Goal: Task Accomplishment & Management: Use online tool/utility

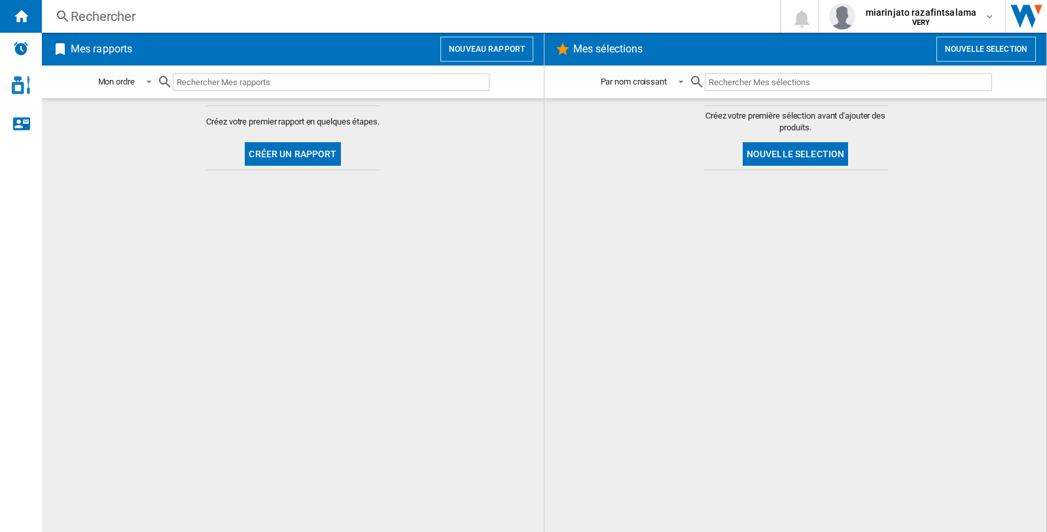
click at [484, 48] on button "Nouveau rapport" at bounding box center [487, 49] width 93 height 25
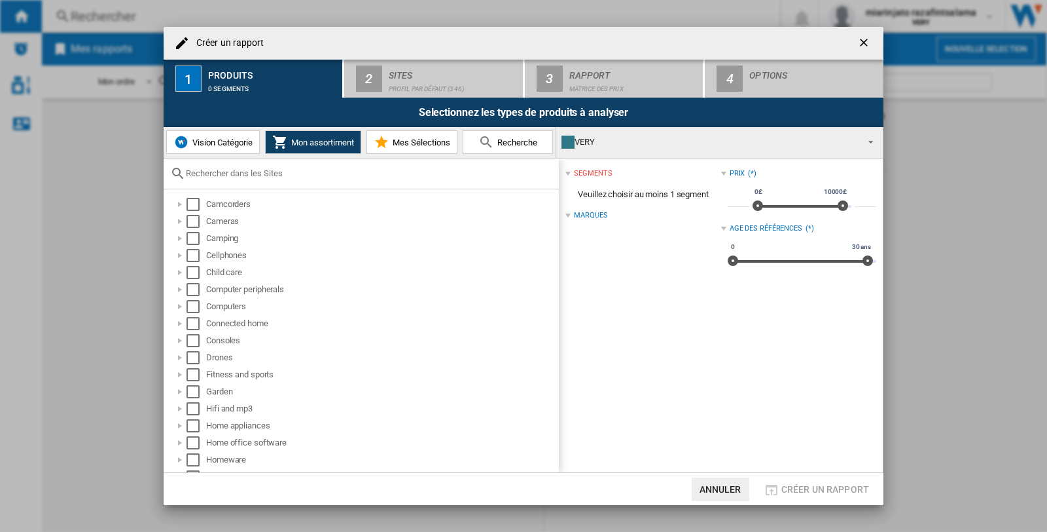
click at [228, 143] on span "Vision Catégorie" at bounding box center [221, 142] width 64 height 10
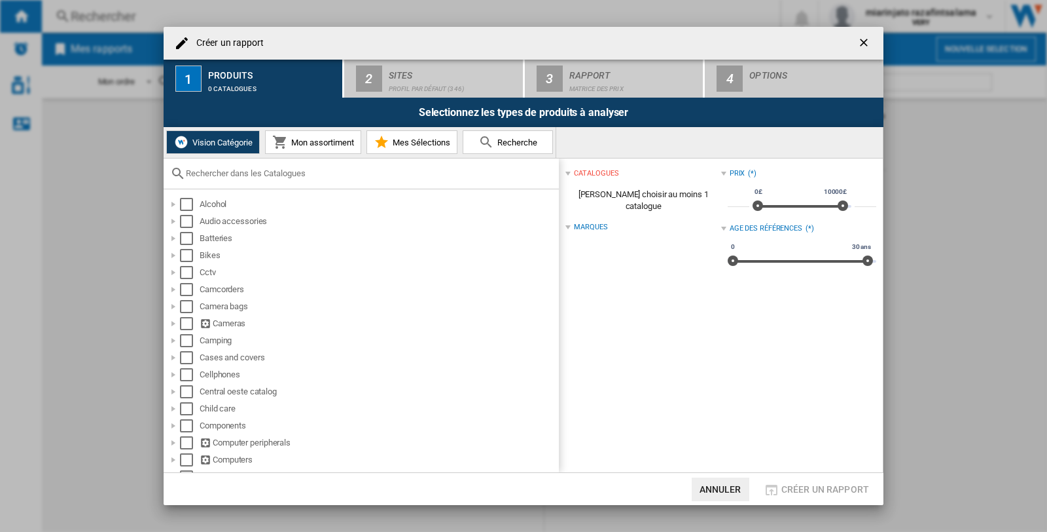
click at [319, 145] on span "Mon assortiment" at bounding box center [321, 142] width 66 height 10
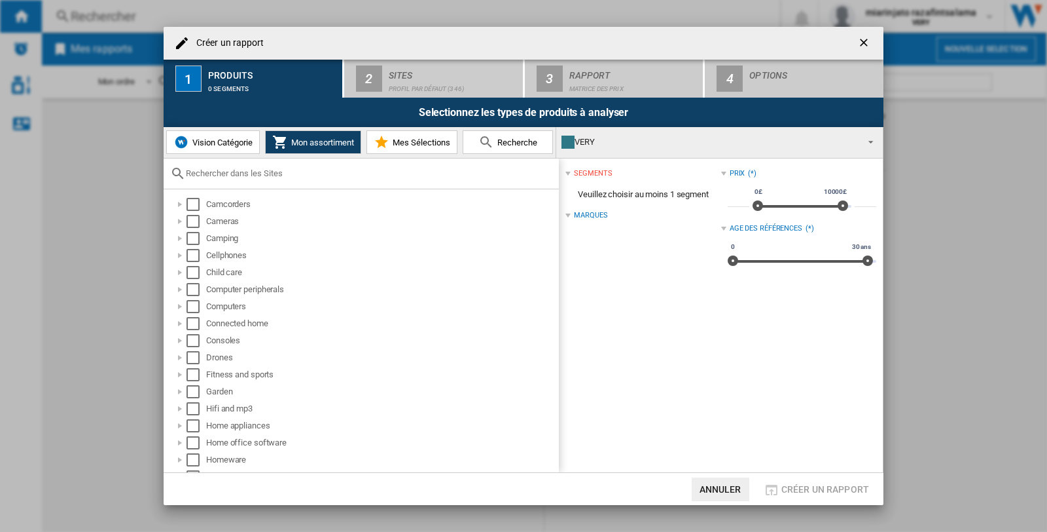
click at [207, 140] on span "Vision Catégorie" at bounding box center [221, 142] width 64 height 10
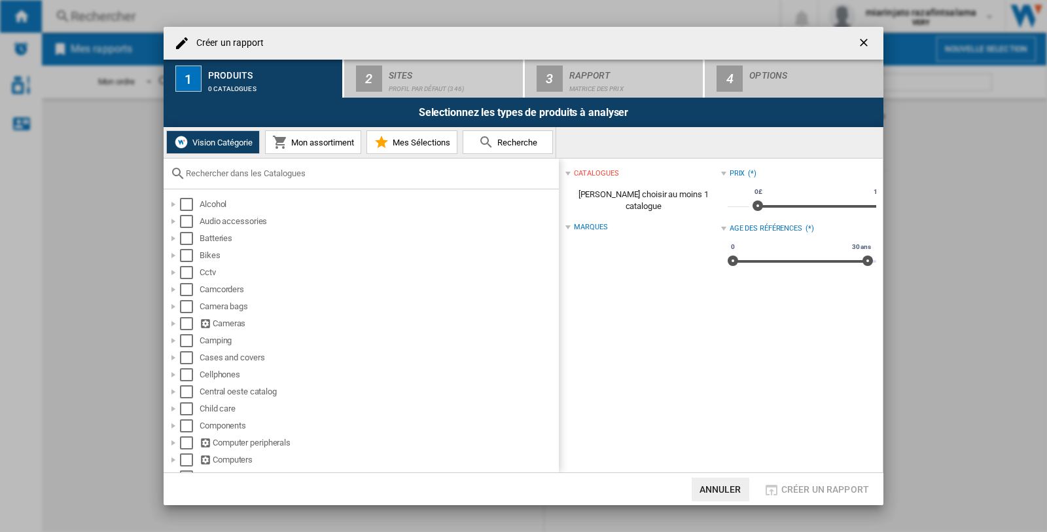
click at [305, 137] on span "Mon assortiment" at bounding box center [321, 142] width 66 height 10
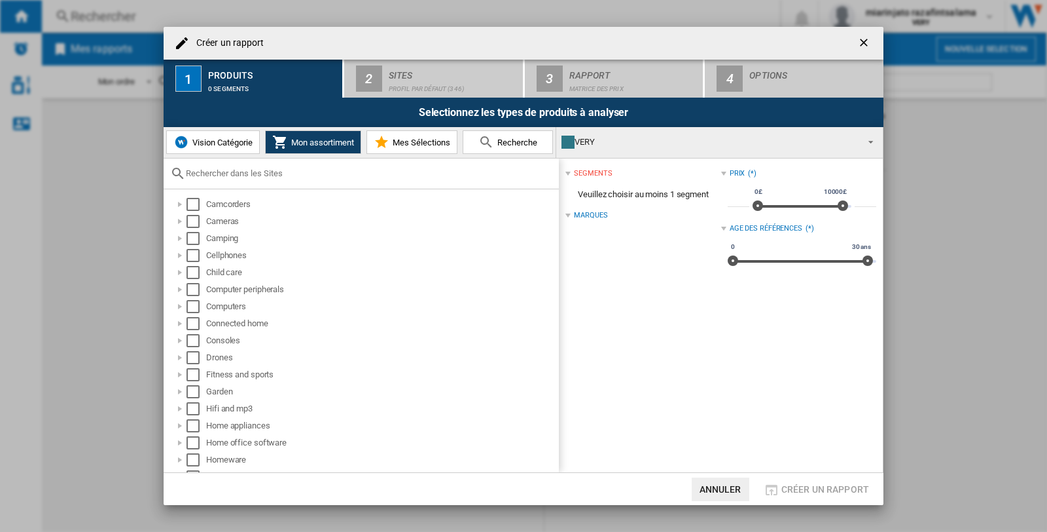
click at [199, 139] on span "Vision Catégorie" at bounding box center [221, 142] width 64 height 10
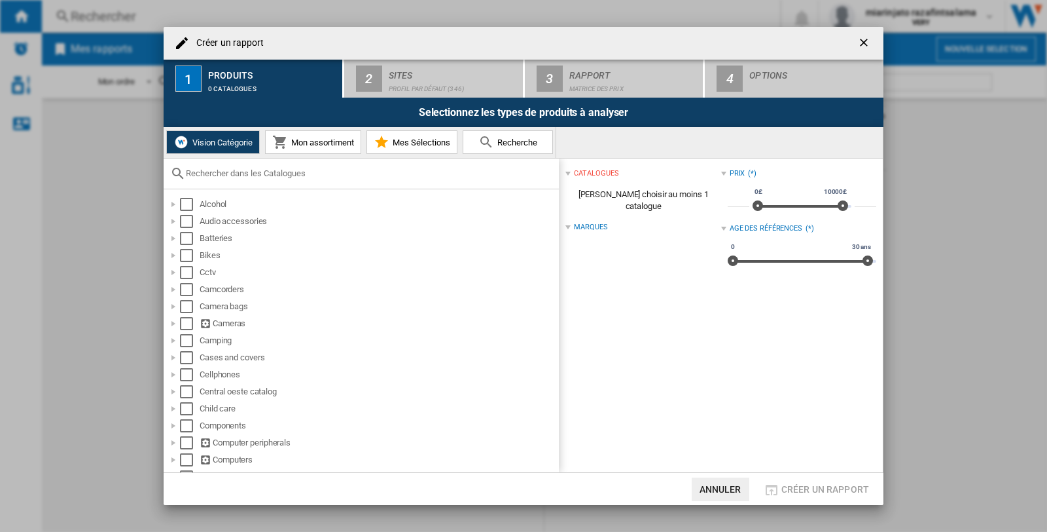
click at [310, 137] on span "Mon assortiment" at bounding box center [321, 142] width 66 height 10
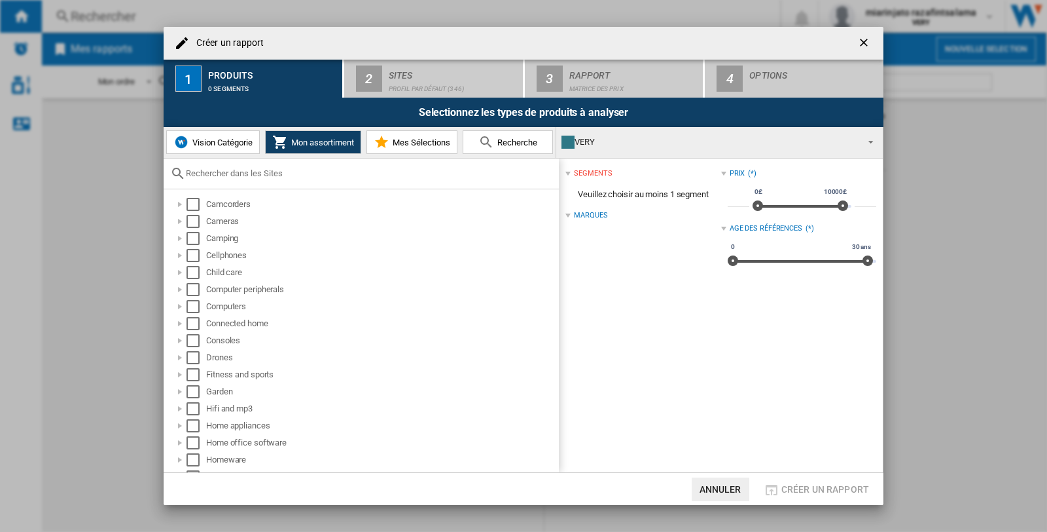
click at [240, 139] on span "Vision Catégorie" at bounding box center [221, 142] width 64 height 10
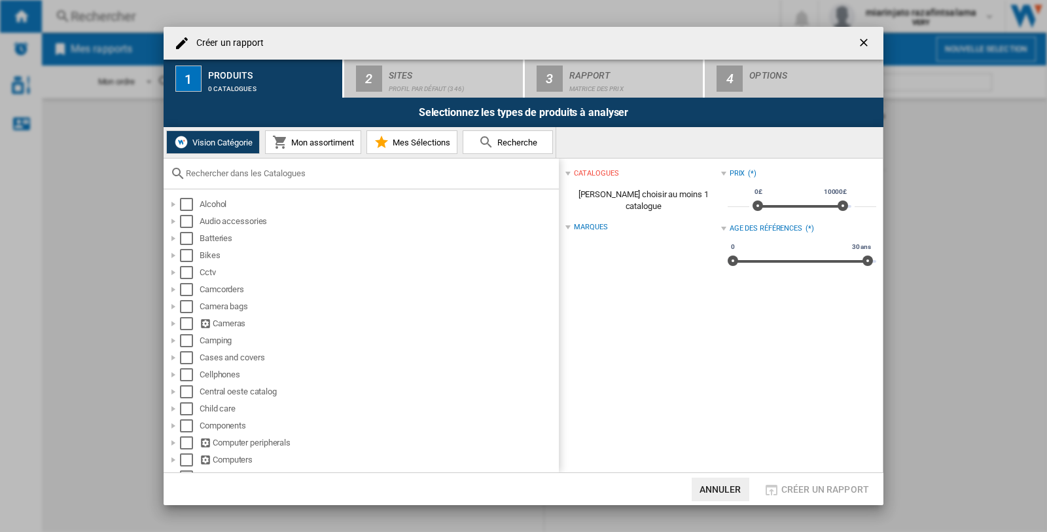
click at [334, 147] on span "Mon assortiment" at bounding box center [321, 142] width 66 height 10
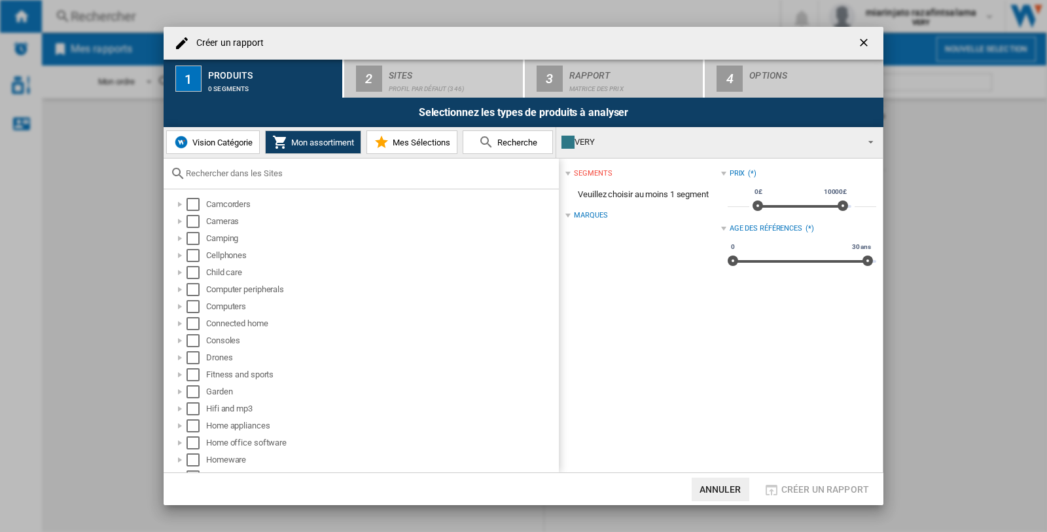
click at [205, 139] on span "Vision Catégorie" at bounding box center [221, 142] width 64 height 10
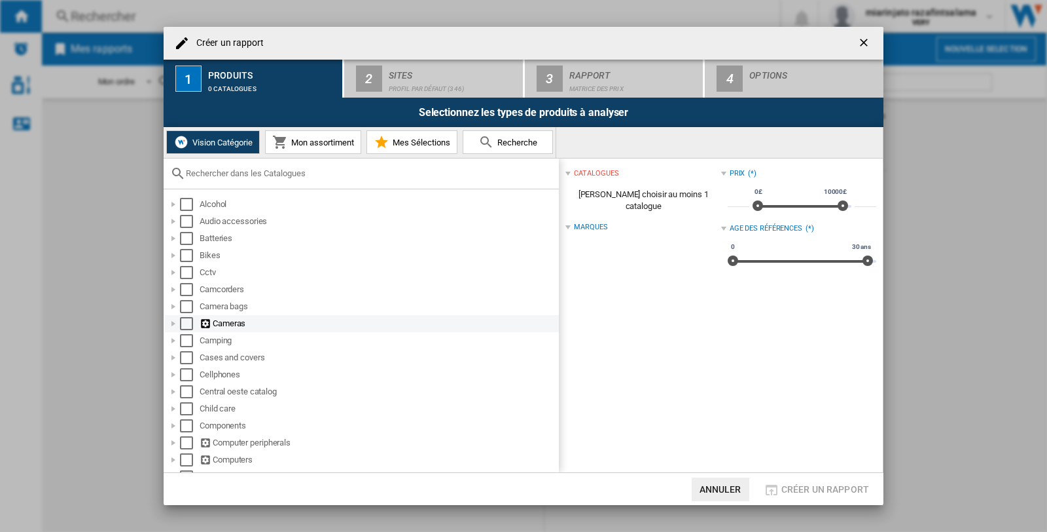
scroll to position [73, 0]
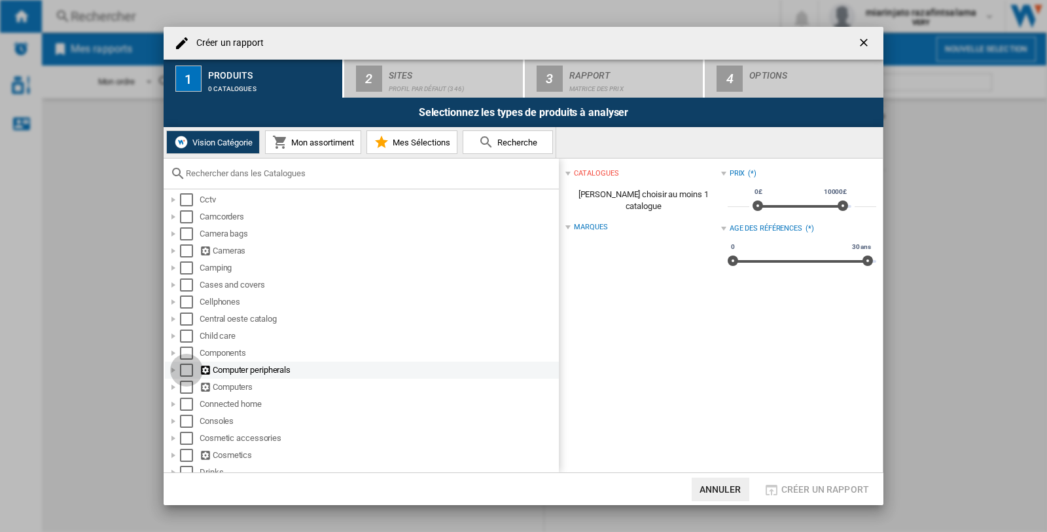
click at [185, 368] on div "Select" at bounding box center [186, 369] width 13 height 13
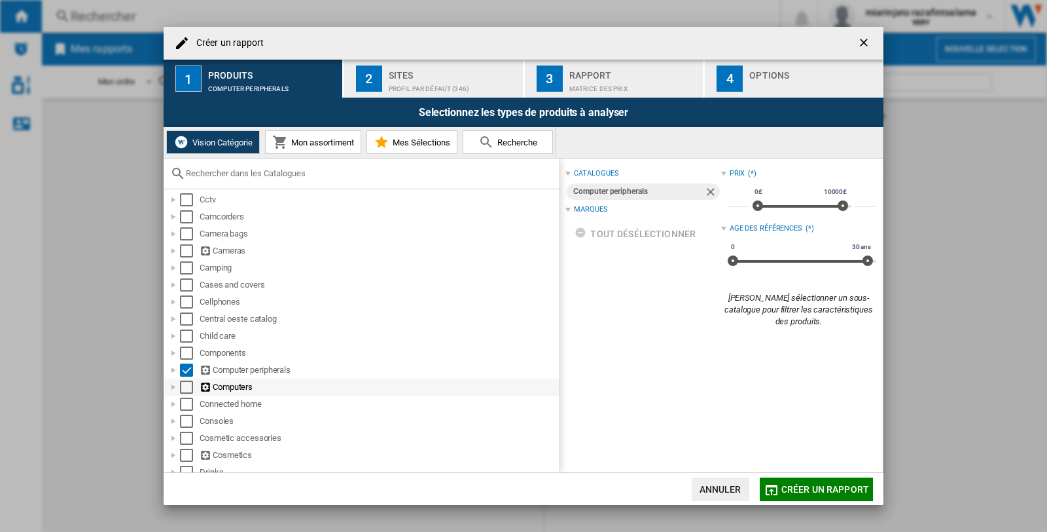
click at [185, 386] on div "Select" at bounding box center [186, 386] width 13 height 13
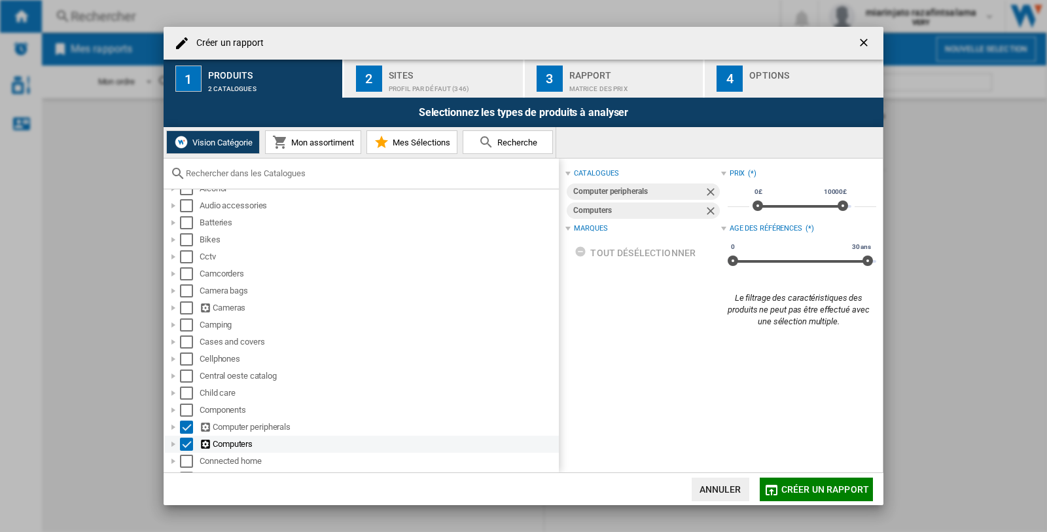
scroll to position [0, 0]
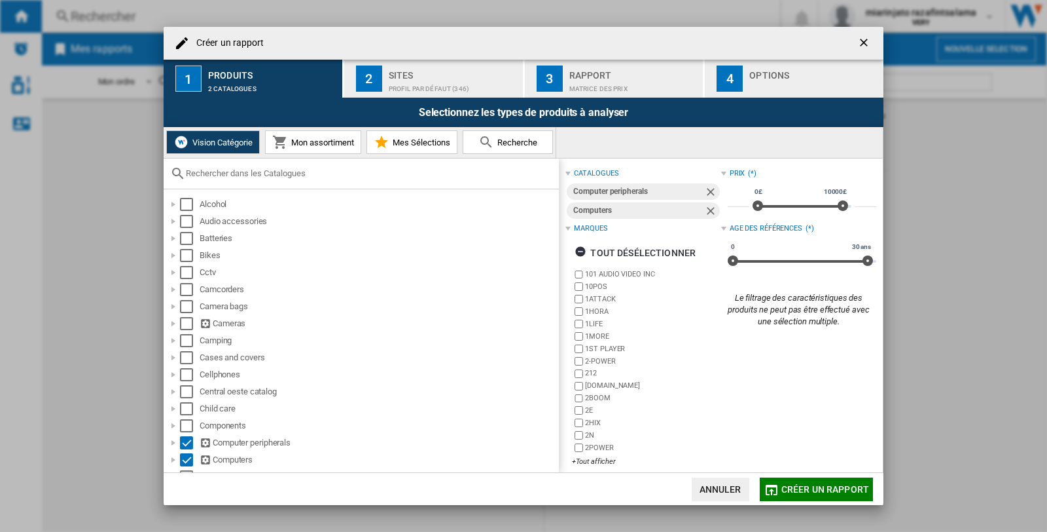
click at [415, 82] on div "Profil par défaut (346)" at bounding box center [453, 86] width 129 height 14
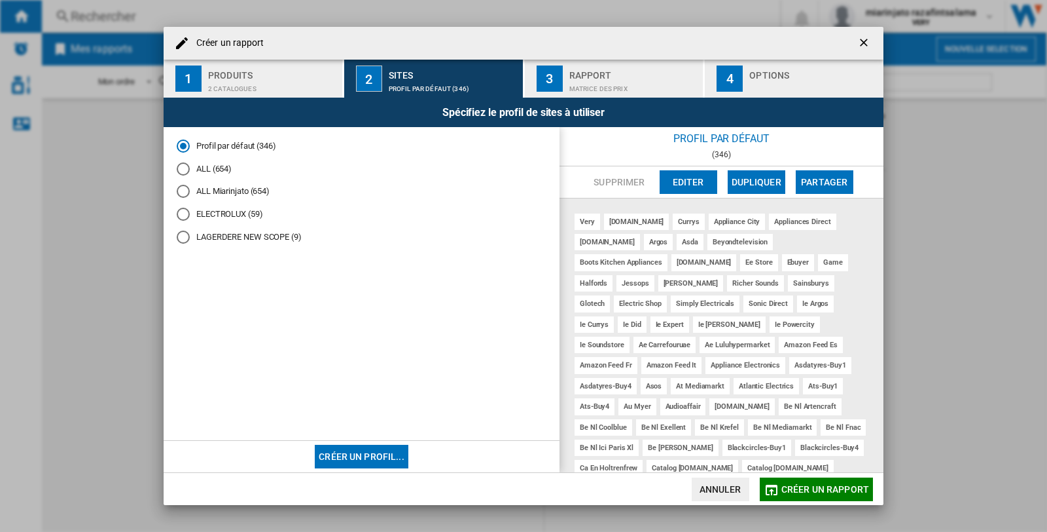
click at [355, 458] on button "Créer un profil..." at bounding box center [362, 457] width 94 height 24
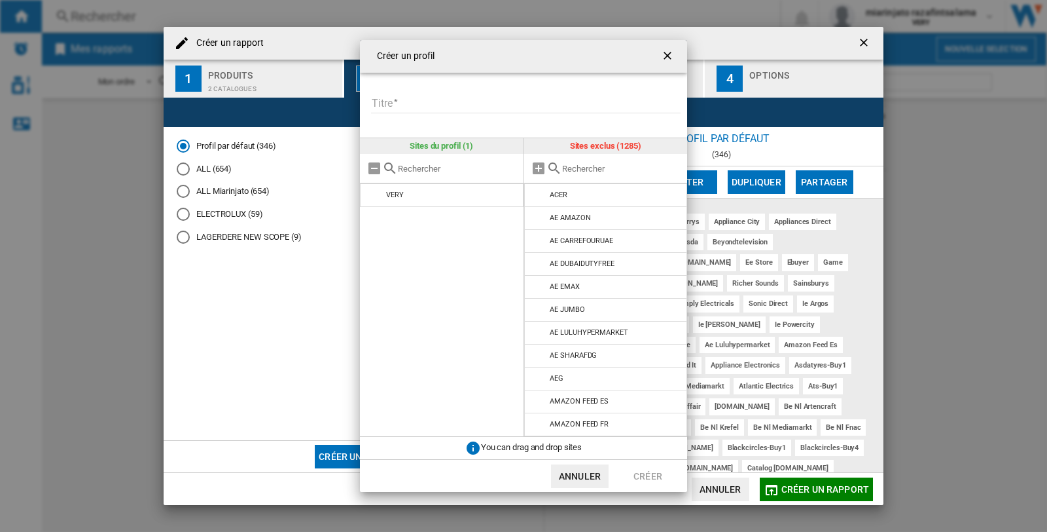
click at [413, 94] on input "Titre" at bounding box center [526, 104] width 310 height 20
type input "*"
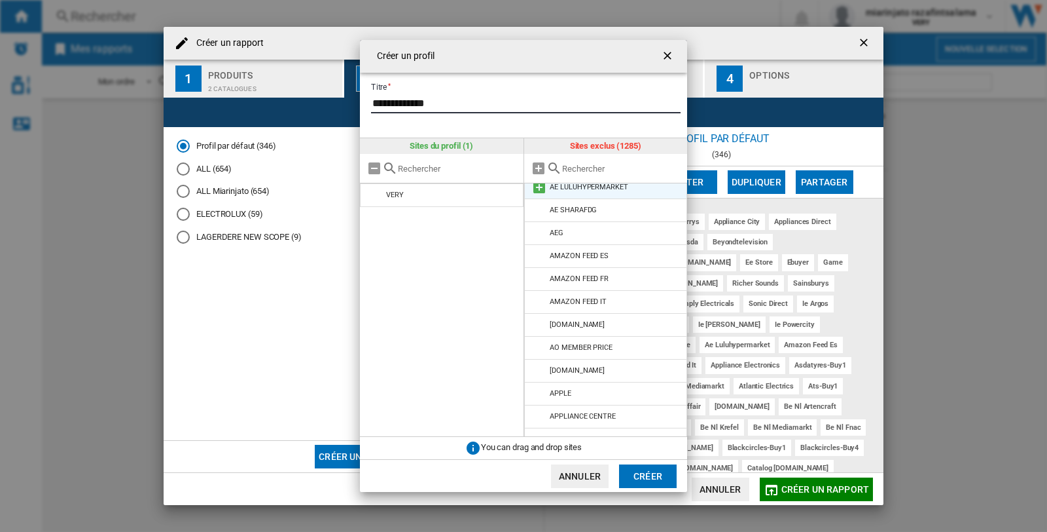
scroll to position [218, 0]
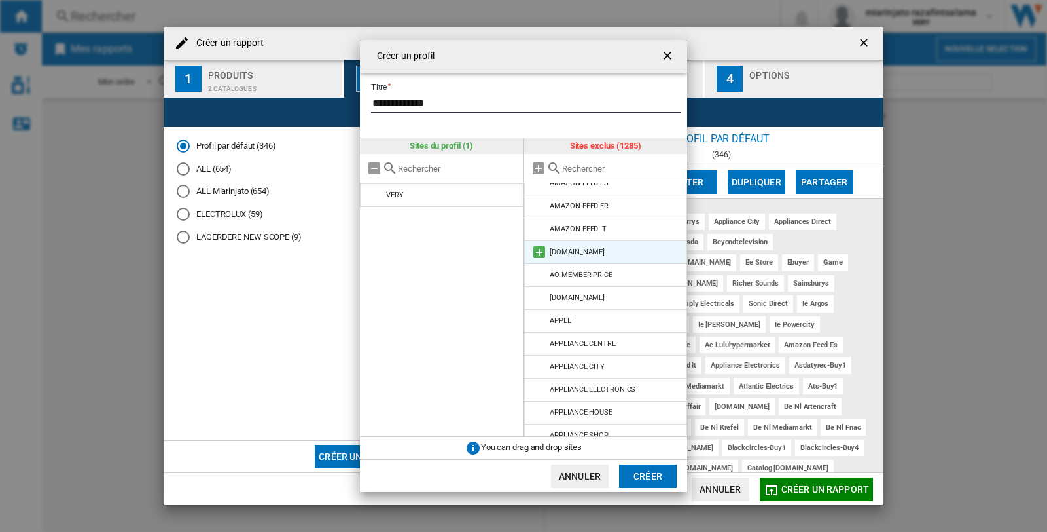
type input "**********"
click at [535, 251] on md-icon at bounding box center [540, 252] width 16 height 16
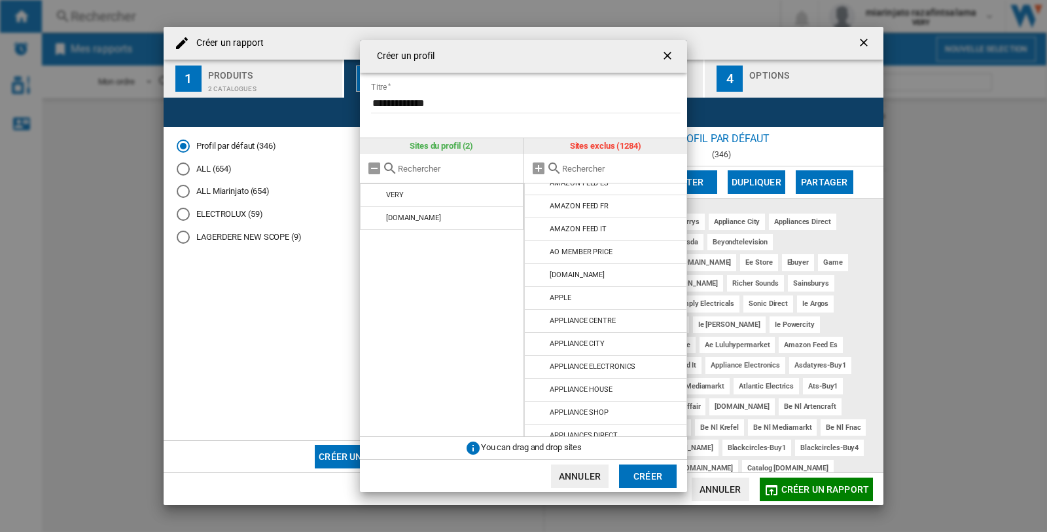
click at [604, 171] on input "text" at bounding box center [621, 169] width 119 height 10
type input "AMAZON"
click at [538, 323] on md-icon at bounding box center [540, 322] width 16 height 16
click at [540, 319] on md-icon at bounding box center [540, 322] width 16 height 16
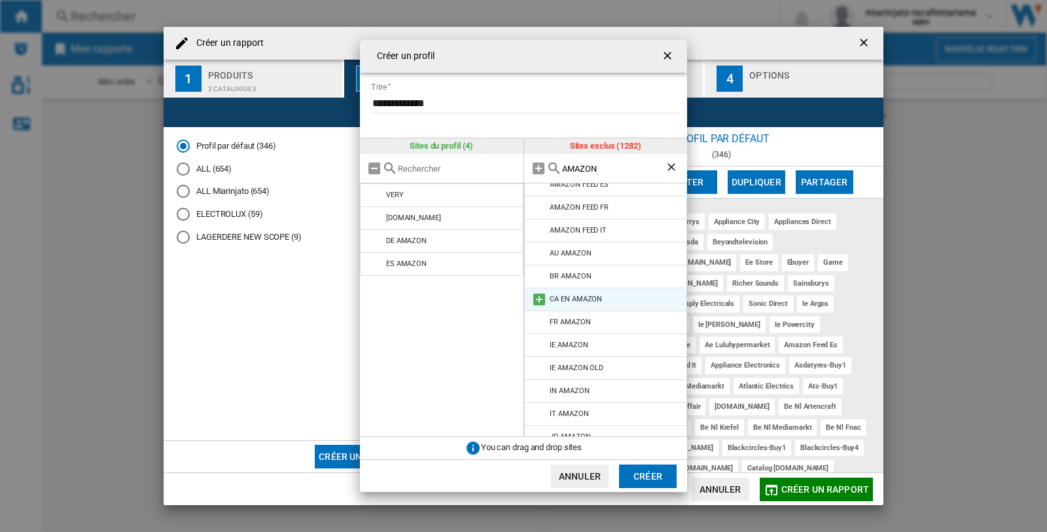
click at [537, 299] on md-icon at bounding box center [540, 299] width 16 height 16
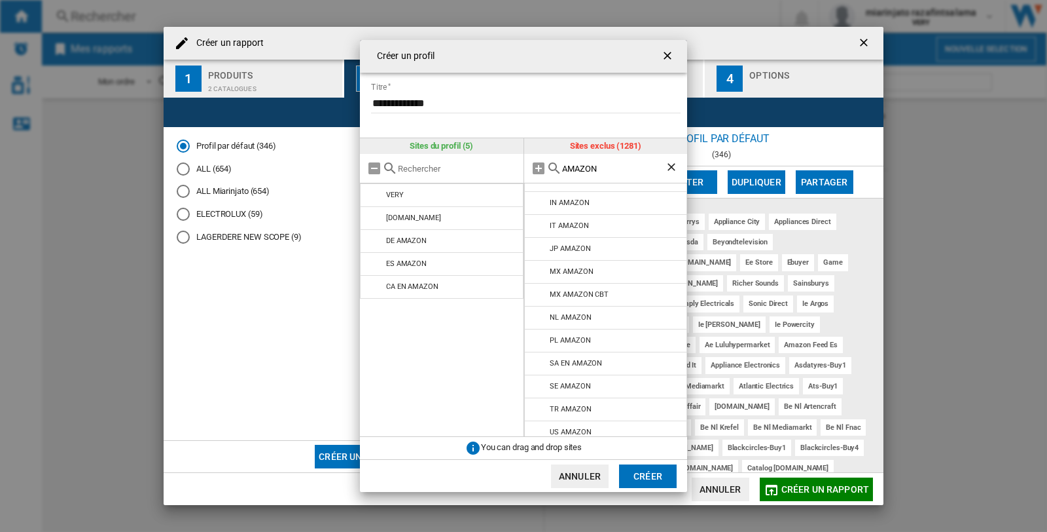
scroll to position [209, 0]
click at [646, 474] on button "Créer" at bounding box center [648, 476] width 58 height 24
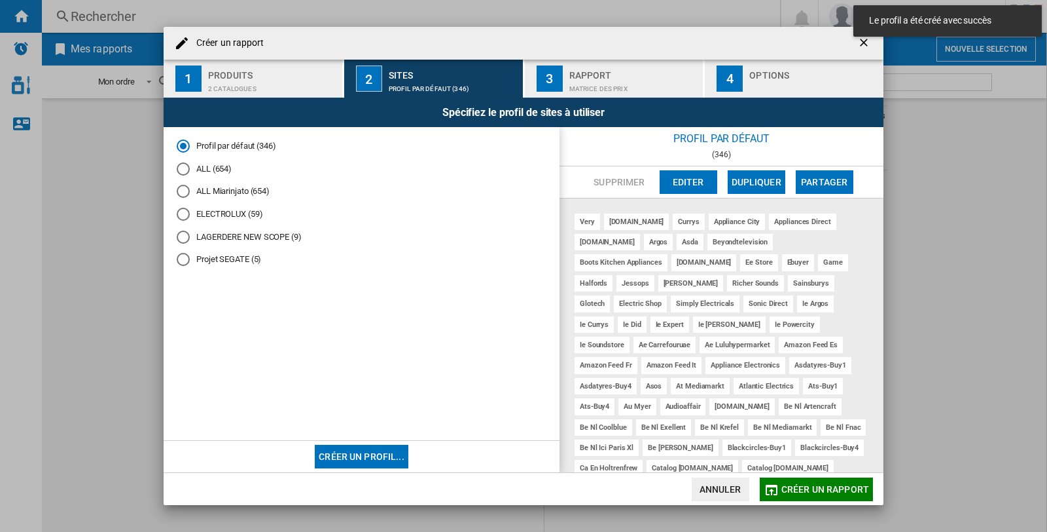
click at [184, 263] on div "Projet SEGATE (5)" at bounding box center [183, 259] width 13 height 13
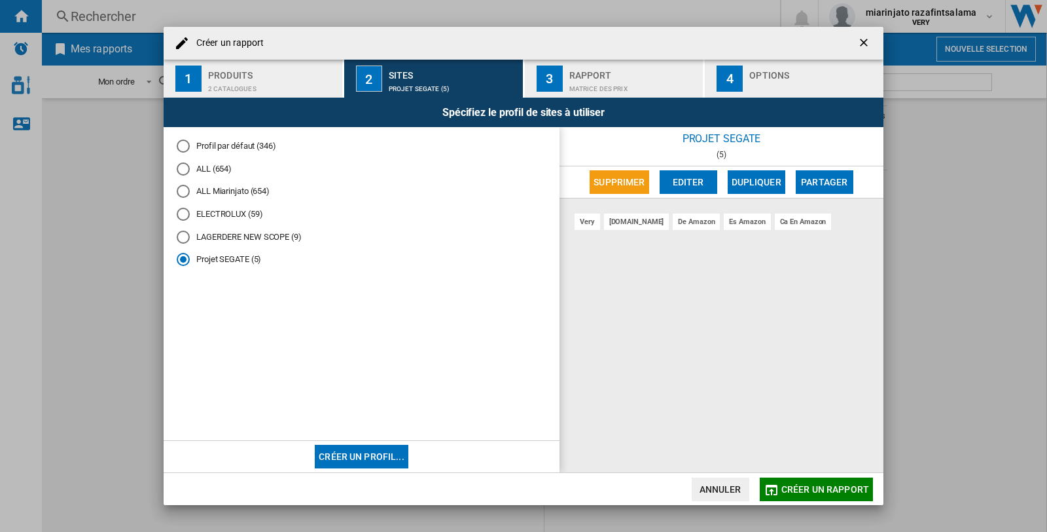
click at [598, 81] on div "Matrice des prix" at bounding box center [634, 86] width 129 height 14
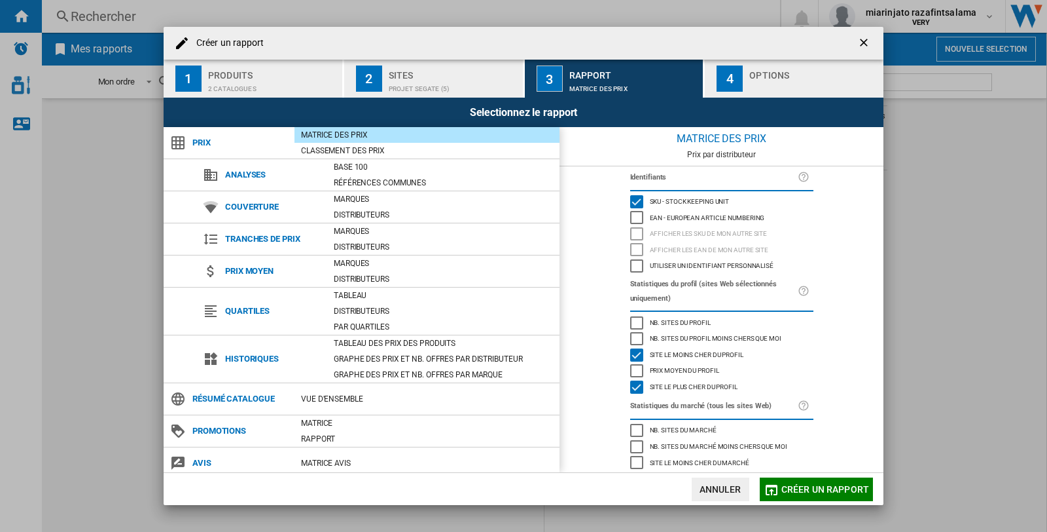
click at [407, 76] on div "Sites" at bounding box center [453, 72] width 129 height 14
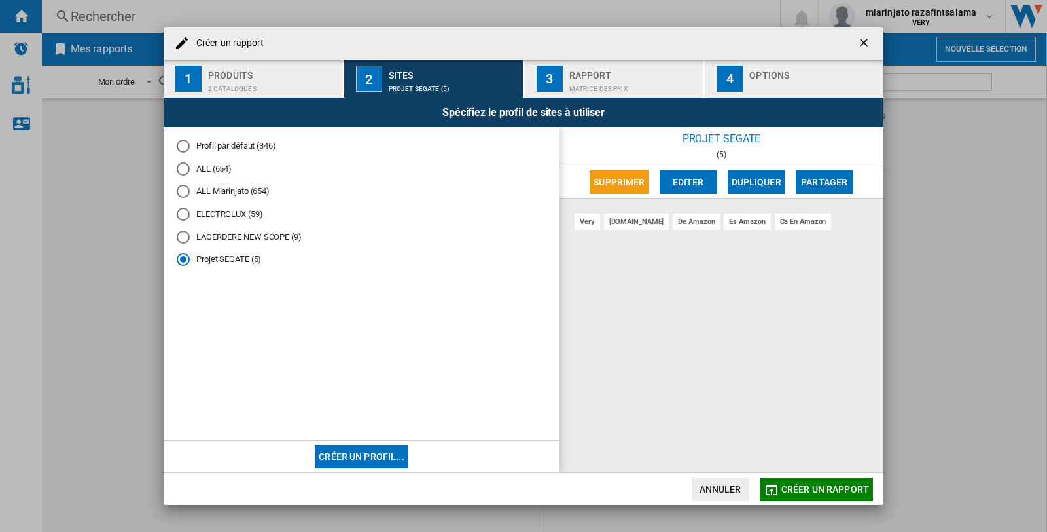
click at [611, 79] on div "Matrice des prix" at bounding box center [634, 86] width 129 height 14
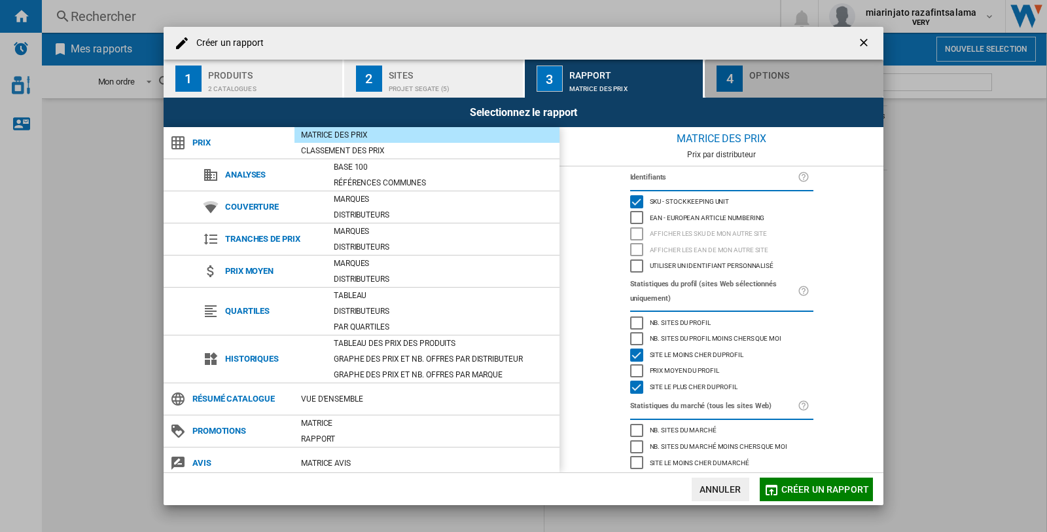
click at [769, 81] on div "button" at bounding box center [814, 86] width 129 height 14
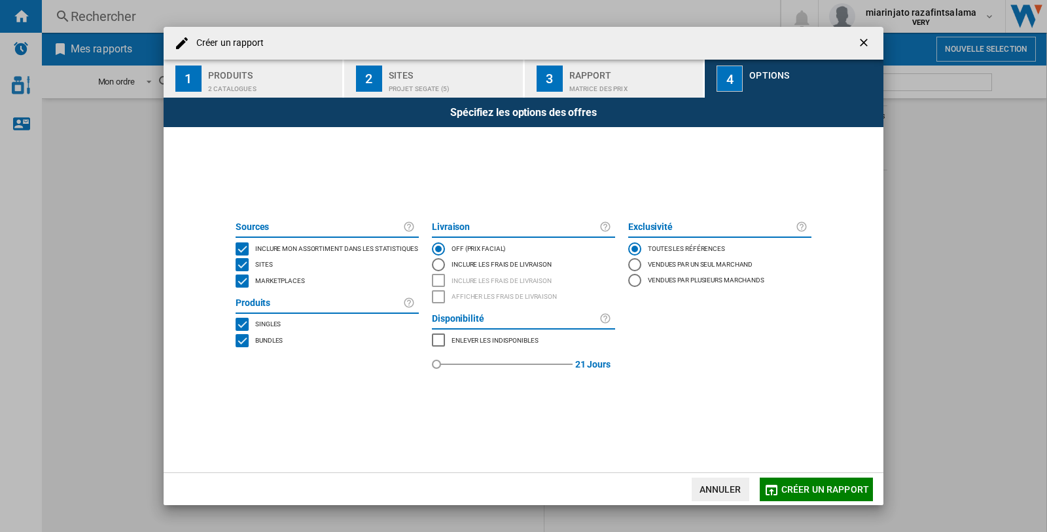
click at [405, 79] on div "Projet SEGATE (5)" at bounding box center [453, 86] width 129 height 14
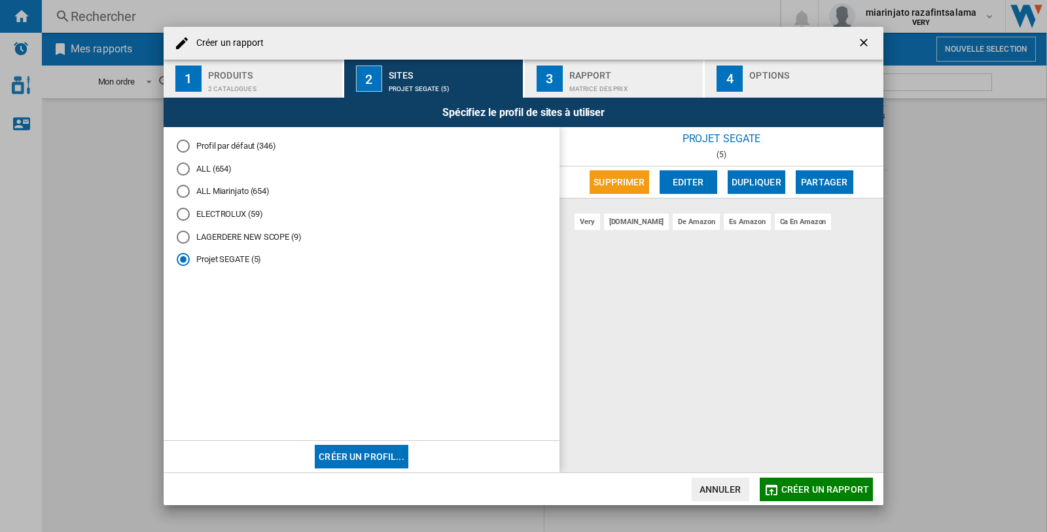
click at [821, 492] on span "Créer un rapport" at bounding box center [826, 489] width 88 height 10
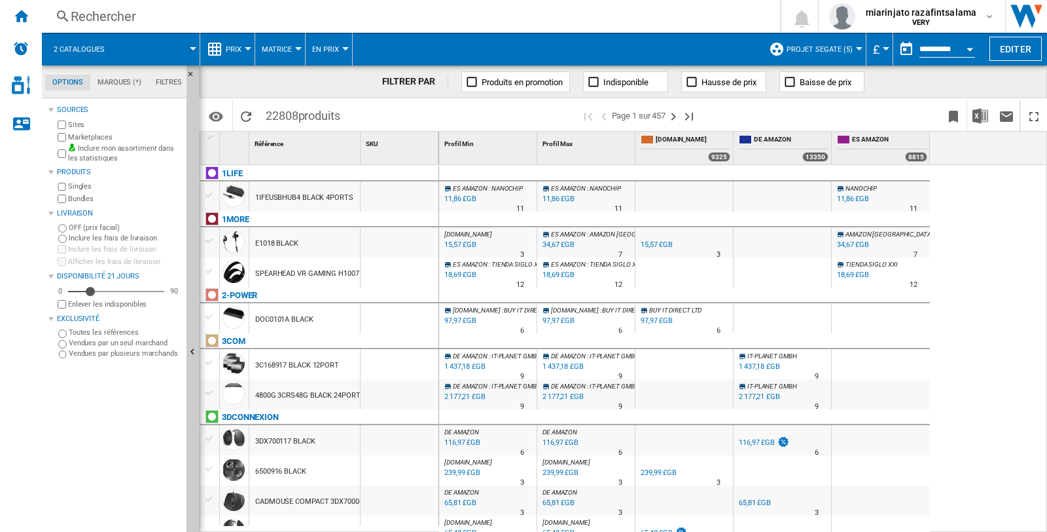
click at [120, 86] on md-tab-item "Marques (*)" at bounding box center [119, 83] width 58 height 16
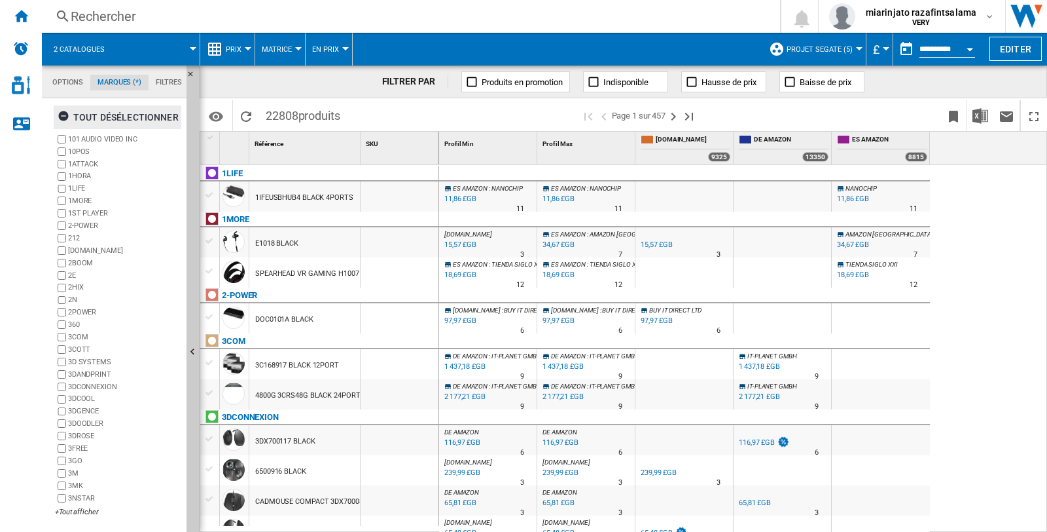
click at [96, 117] on div "tout désélectionner" at bounding box center [118, 117] width 121 height 24
click at [82, 511] on div "+Tout afficher" at bounding box center [118, 512] width 126 height 10
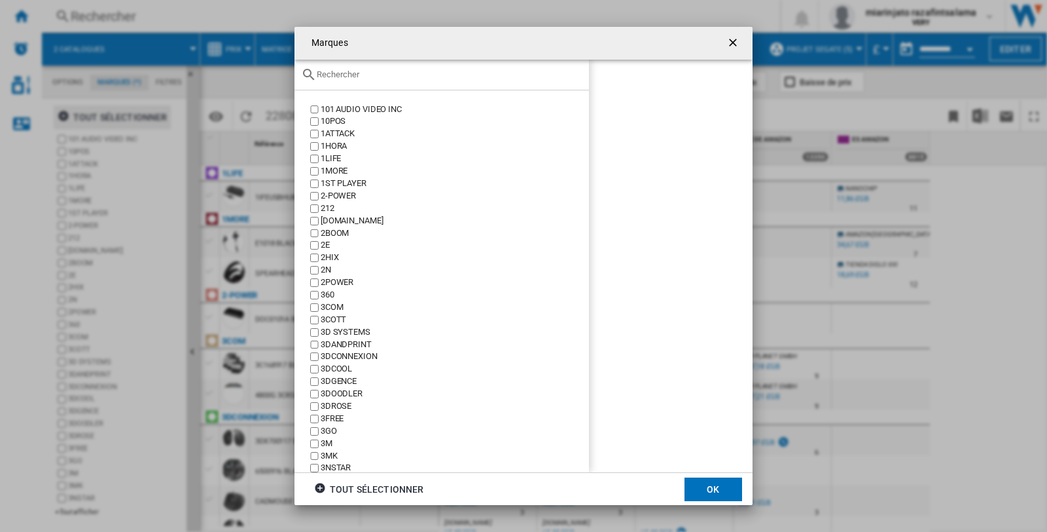
click at [374, 76] on input "text" at bounding box center [450, 74] width 266 height 10
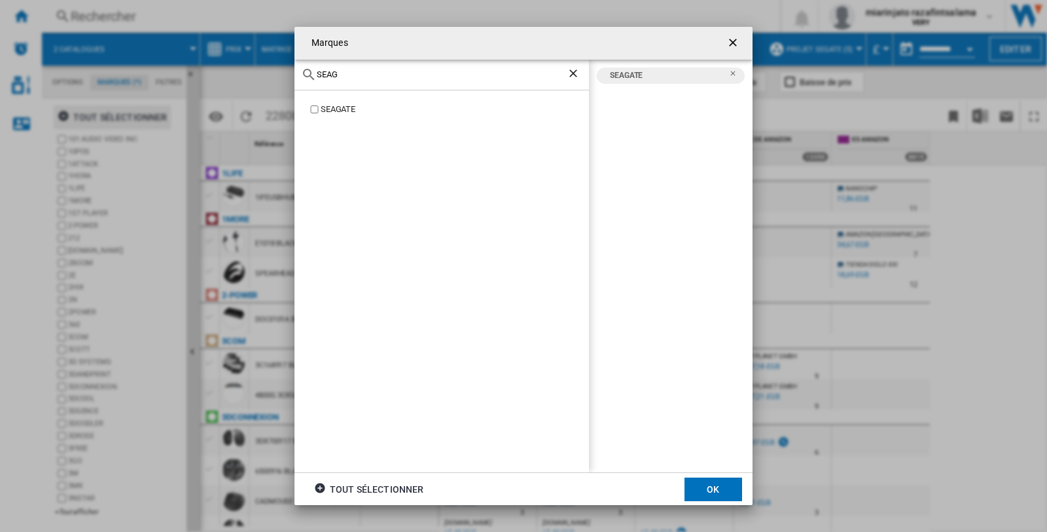
click at [325, 74] on input "SEAG" at bounding box center [442, 74] width 250 height 10
type input "[PERSON_NAME]"
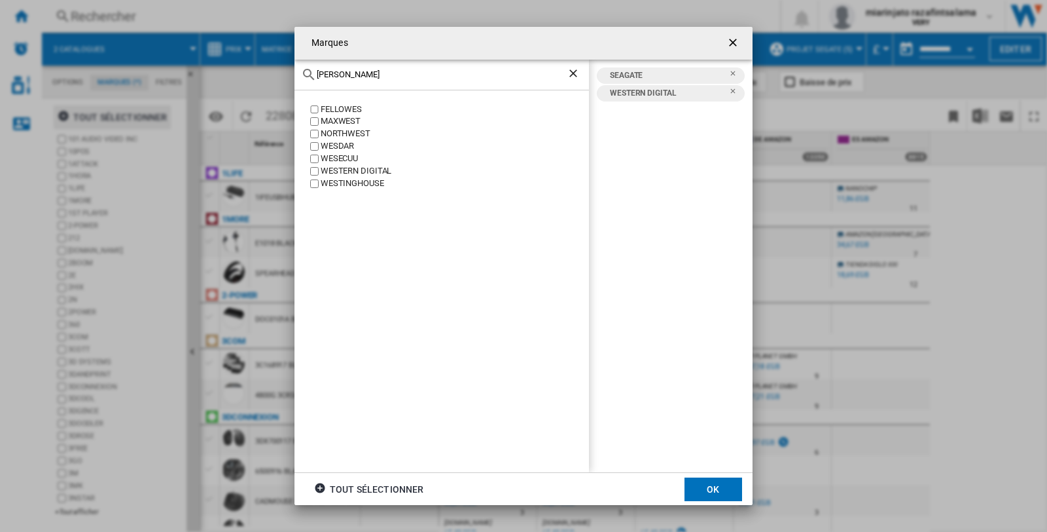
click at [710, 486] on button "OK" at bounding box center [714, 489] width 58 height 24
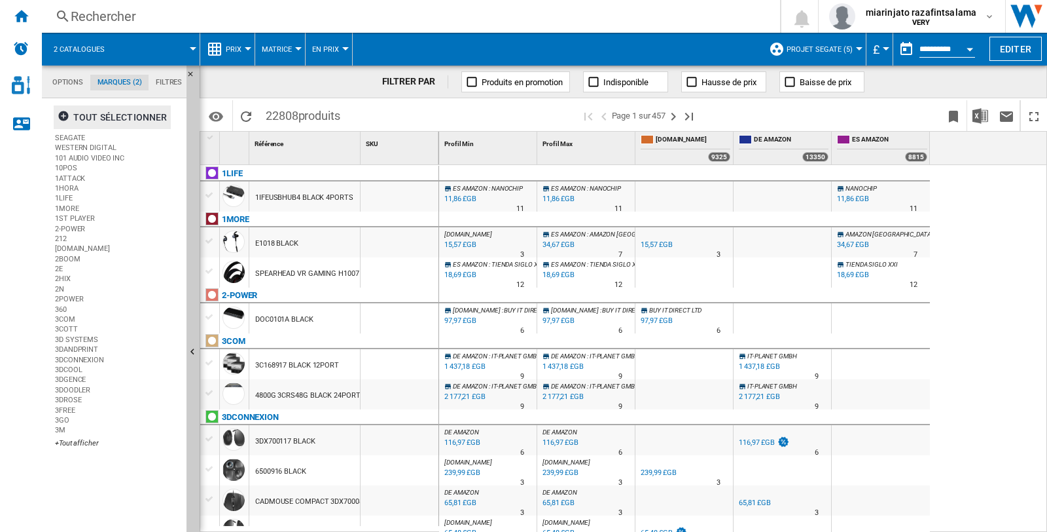
scroll to position [0, 0]
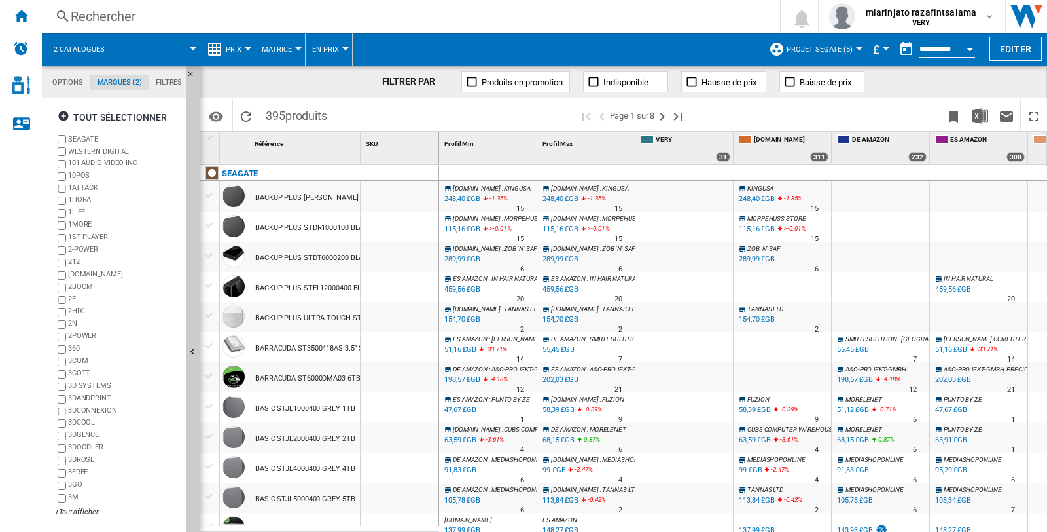
click at [77, 90] on md-tabs-canvas "Options Marques (2) Filtres Options Marques (2) Filtres" at bounding box center [120, 81] width 157 height 33
click at [166, 86] on md-tab-item "Filtres" at bounding box center [169, 83] width 41 height 16
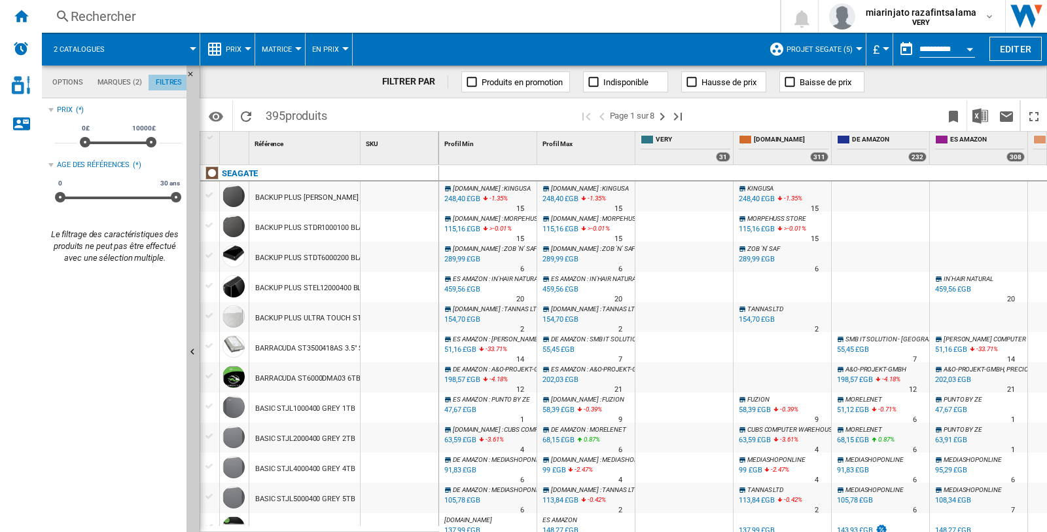
scroll to position [84, 0]
click at [57, 82] on md-tab-item "Options" at bounding box center [67, 83] width 45 height 16
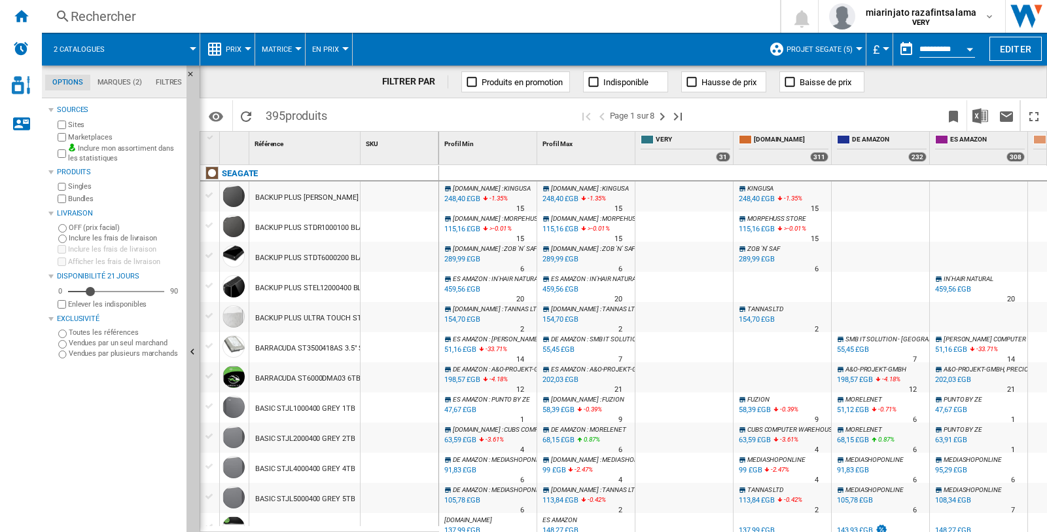
click at [284, 195] on div "BACKUP PLUS [PERSON_NAME] 2TB" at bounding box center [314, 198] width 118 height 30
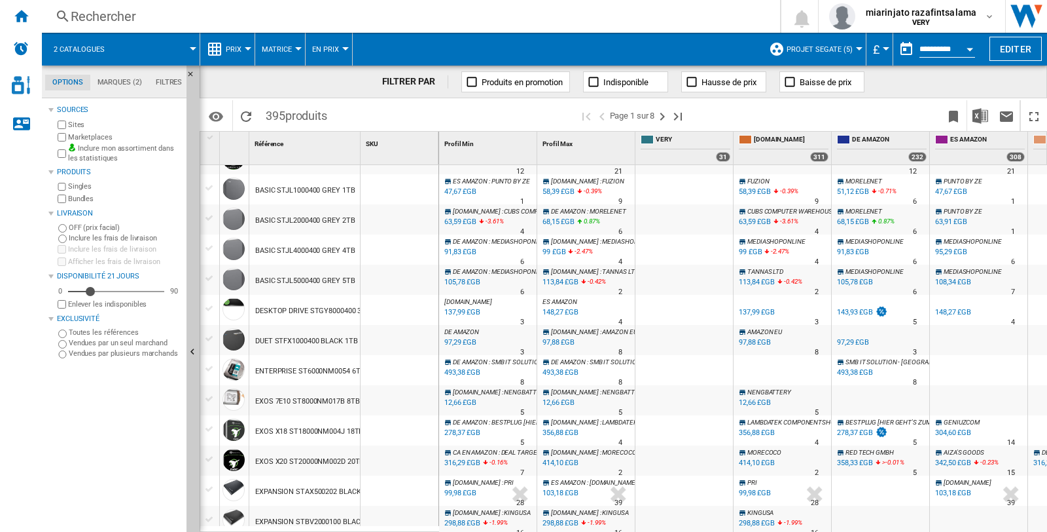
scroll to position [0, 0]
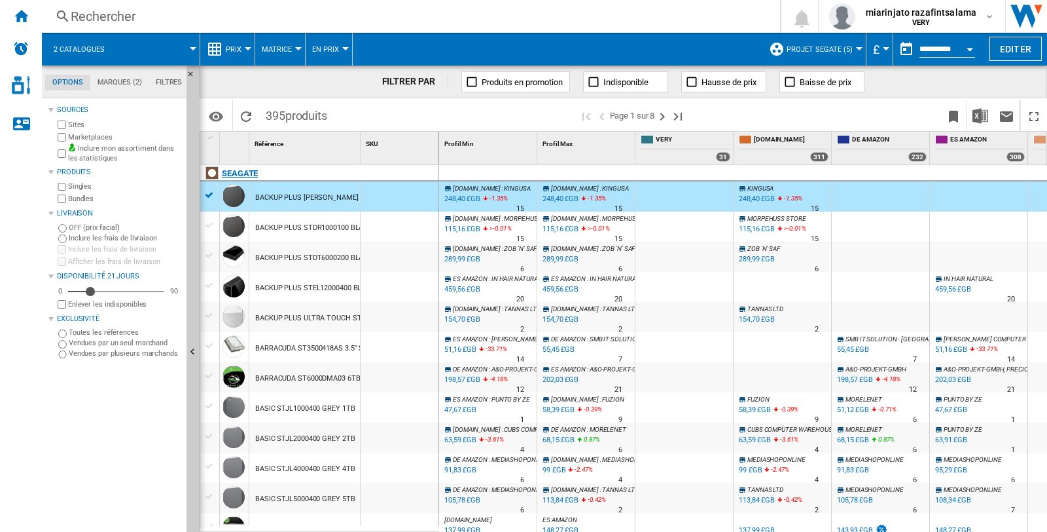
click at [208, 194] on div "SEAGATE" at bounding box center [322, 181] width 239 height 30
click at [231, 196] on div at bounding box center [234, 196] width 22 height 22
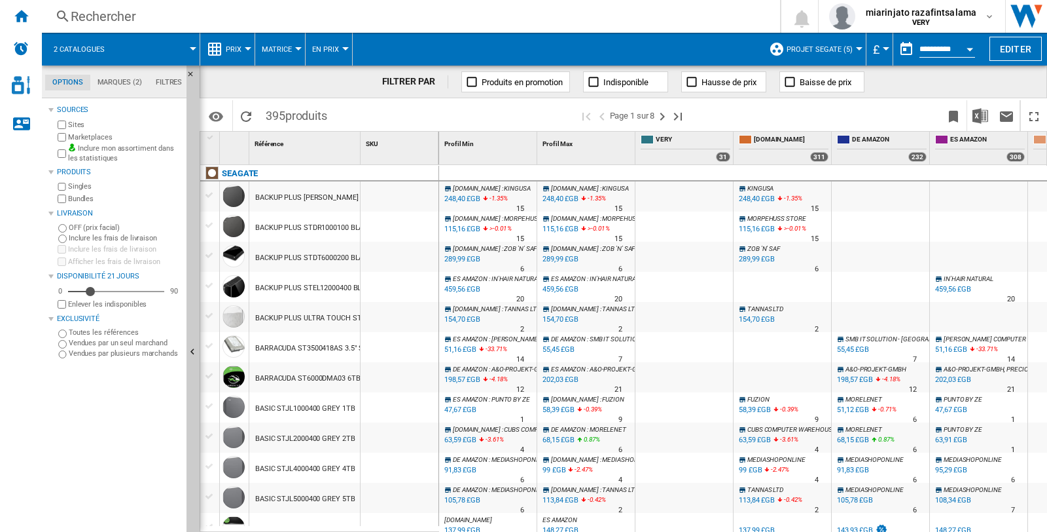
click at [172, 81] on md-tab-item "Filtres" at bounding box center [169, 83] width 41 height 16
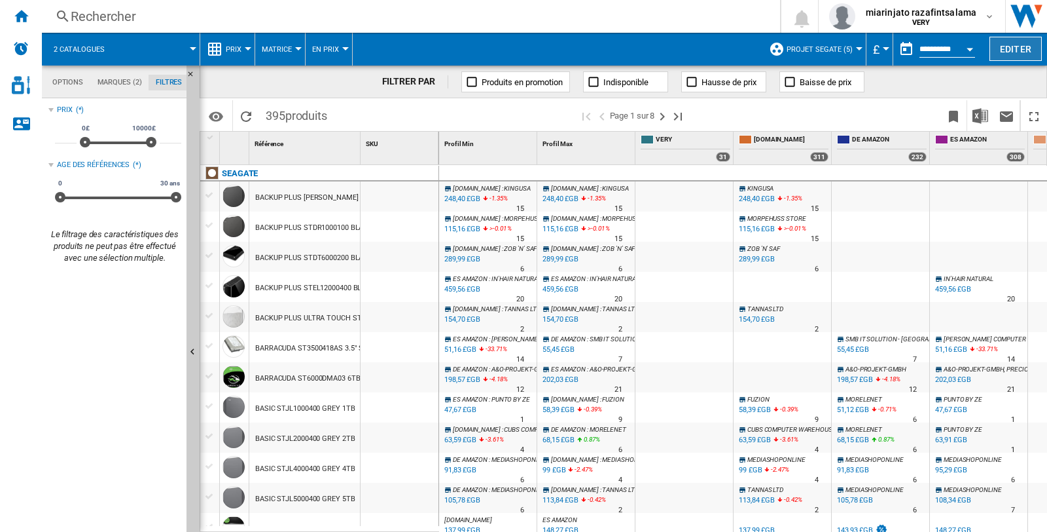
click at [1007, 42] on button "Editer" at bounding box center [1016, 49] width 52 height 24
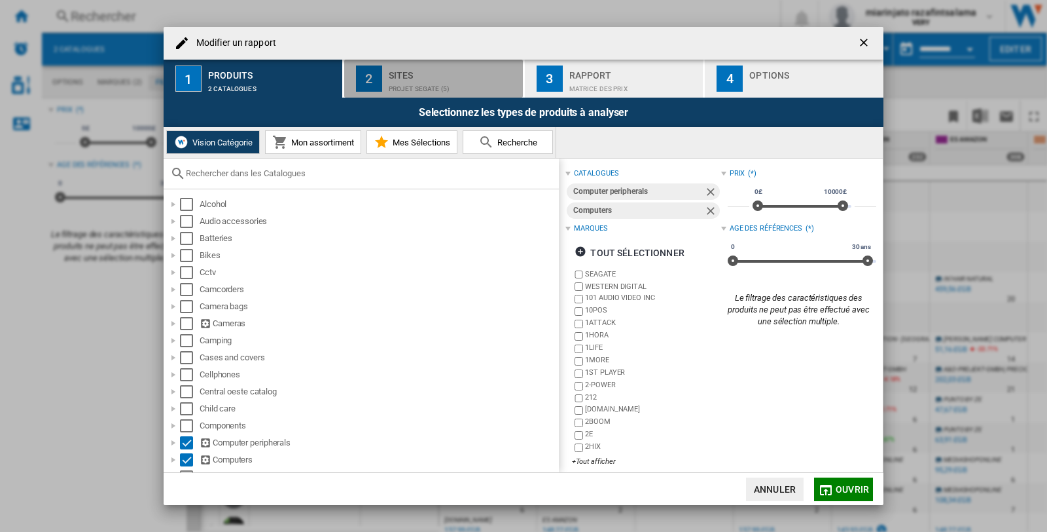
click at [458, 79] on div "Projet SEGATE (5)" at bounding box center [453, 86] width 129 height 14
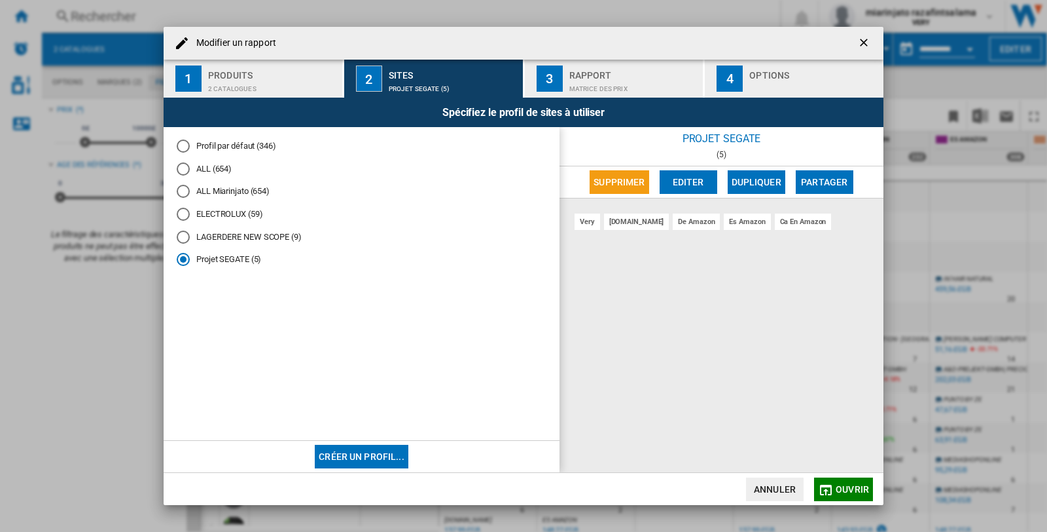
click at [598, 71] on div "Rapport" at bounding box center [634, 72] width 129 height 14
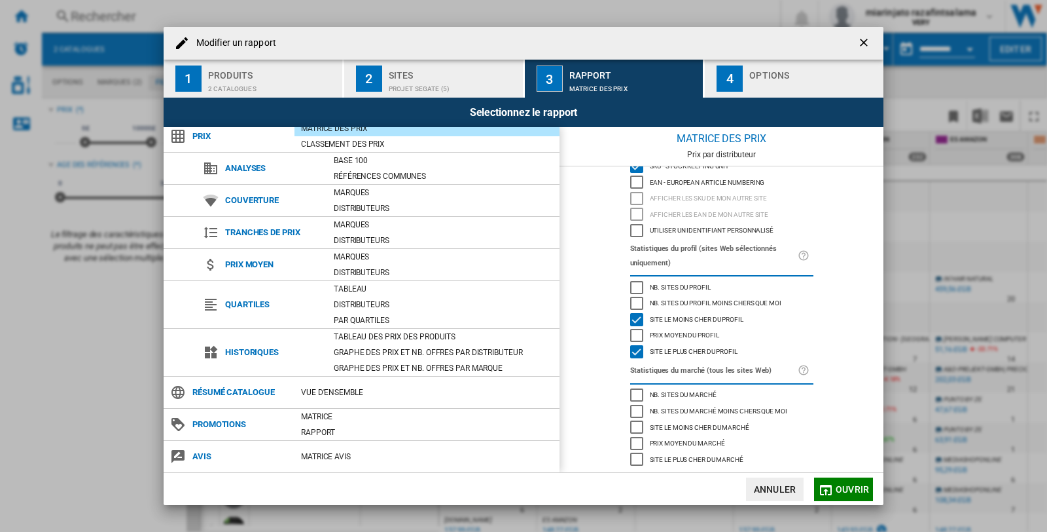
scroll to position [0, 0]
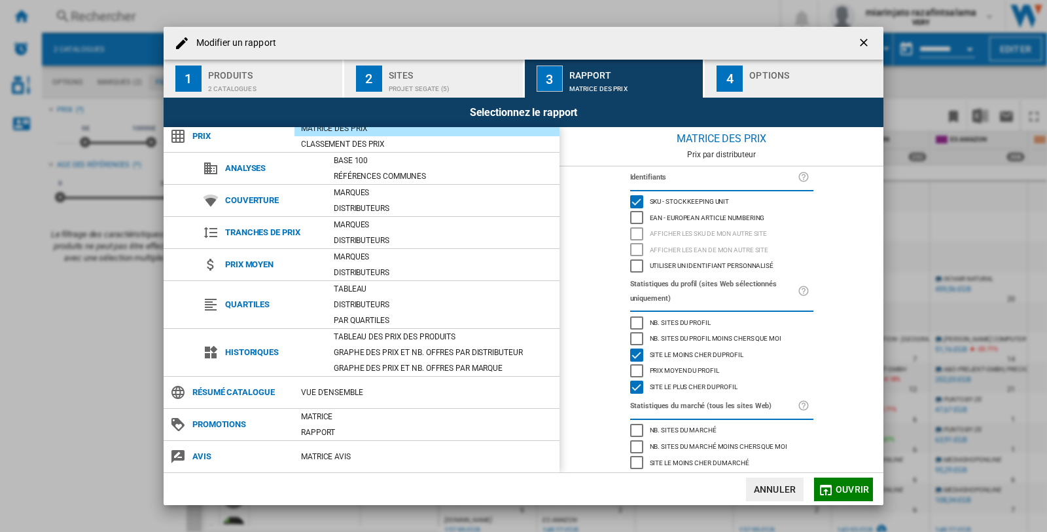
click at [774, 89] on div "Modifier un ..." at bounding box center [814, 86] width 129 height 14
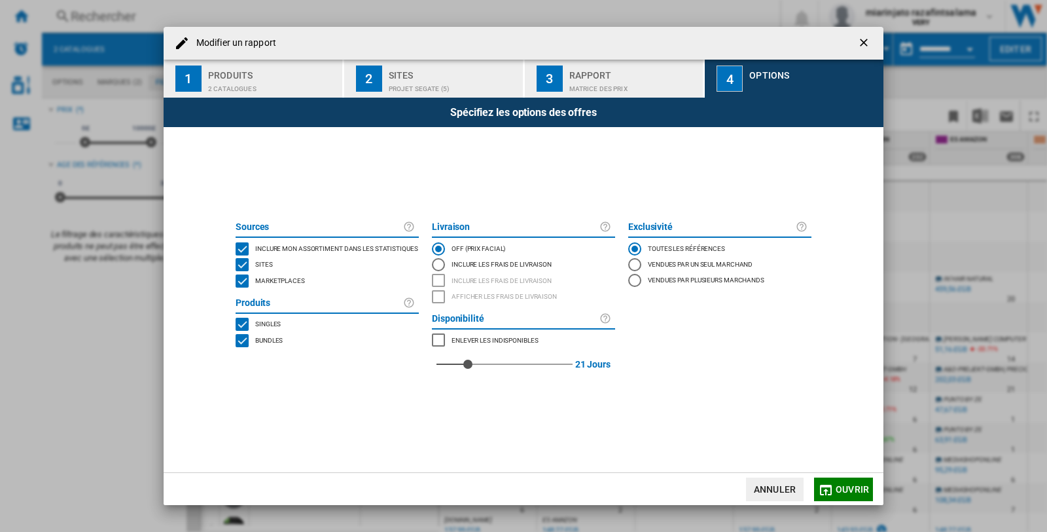
click at [583, 75] on div "Rapport" at bounding box center [634, 72] width 129 height 14
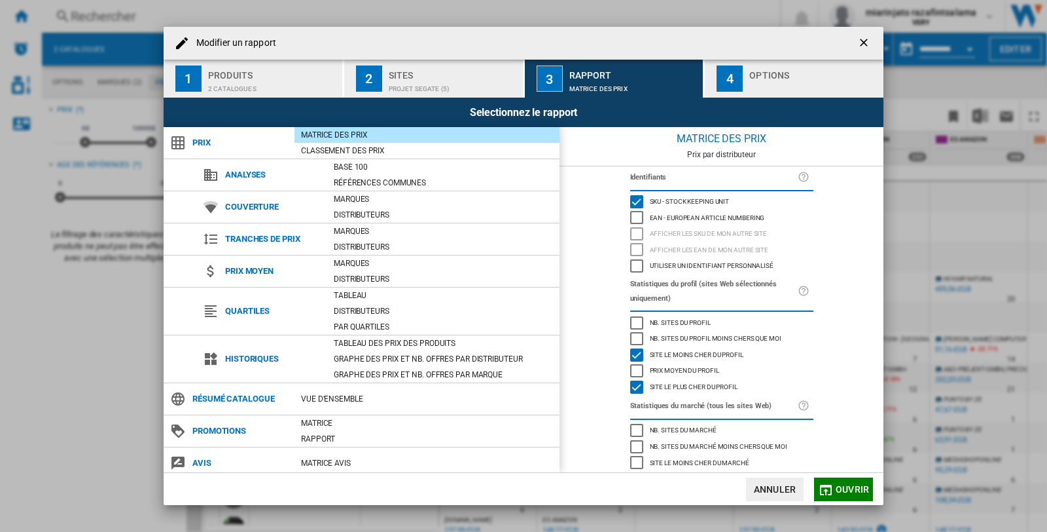
click at [437, 82] on div "Projet SEGATE (5)" at bounding box center [453, 86] width 129 height 14
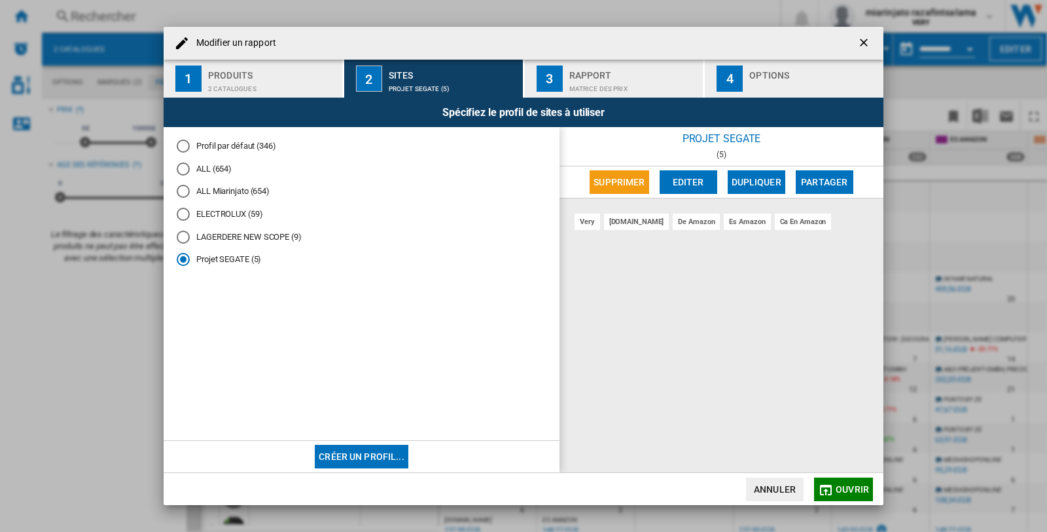
click at [255, 90] on div "2 catalogues" at bounding box center [272, 86] width 129 height 14
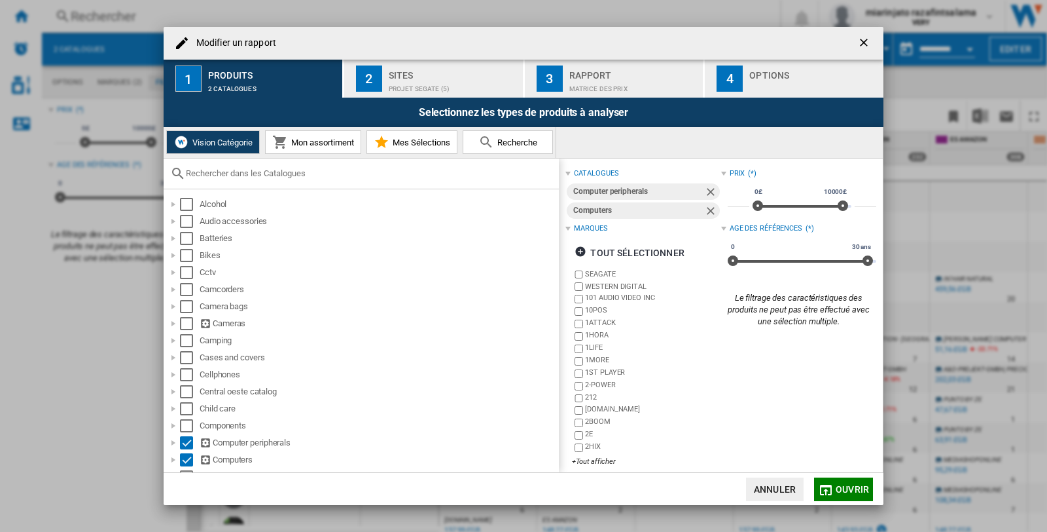
click at [414, 75] on div "Sites" at bounding box center [453, 72] width 129 height 14
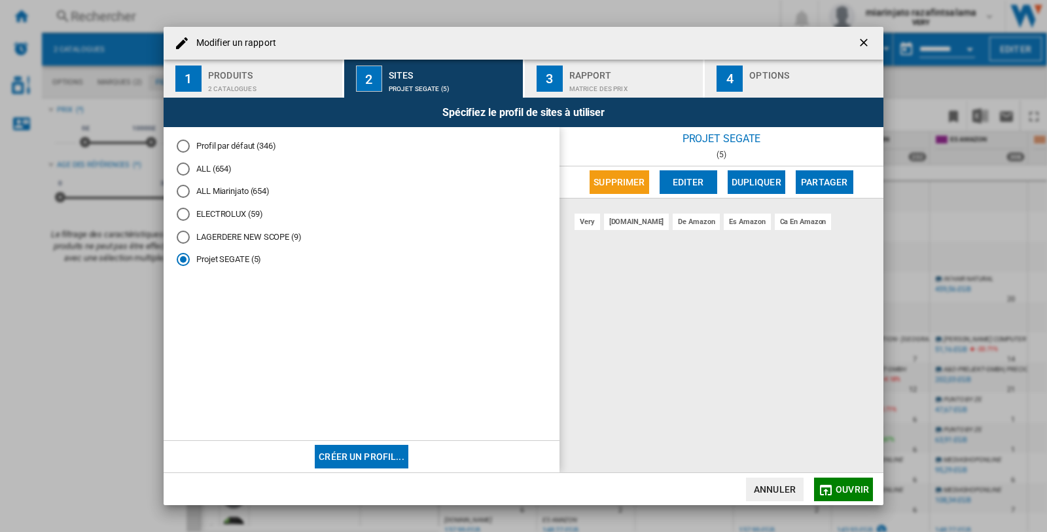
click at [585, 74] on div "Rapport" at bounding box center [634, 72] width 129 height 14
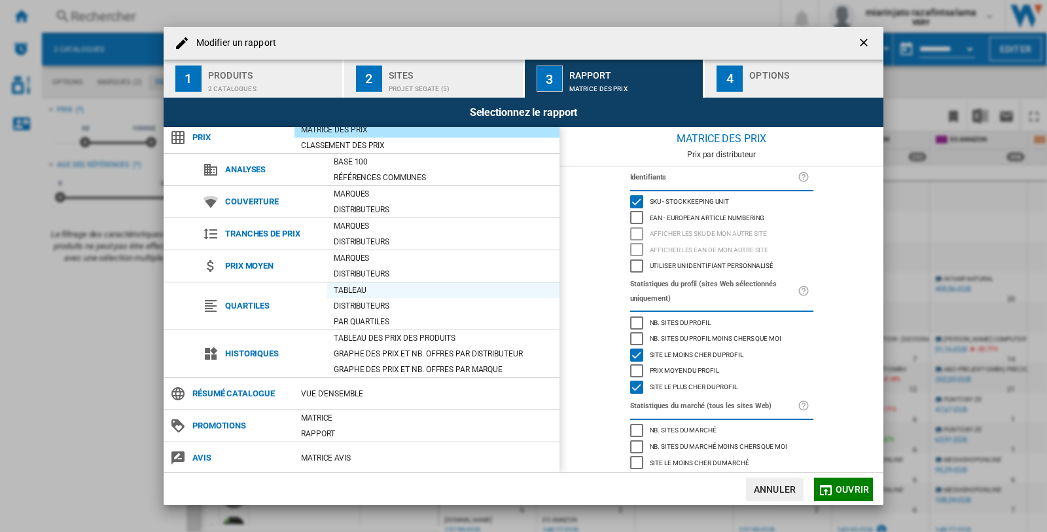
scroll to position [7, 0]
click at [760, 75] on div "Options" at bounding box center [814, 72] width 129 height 14
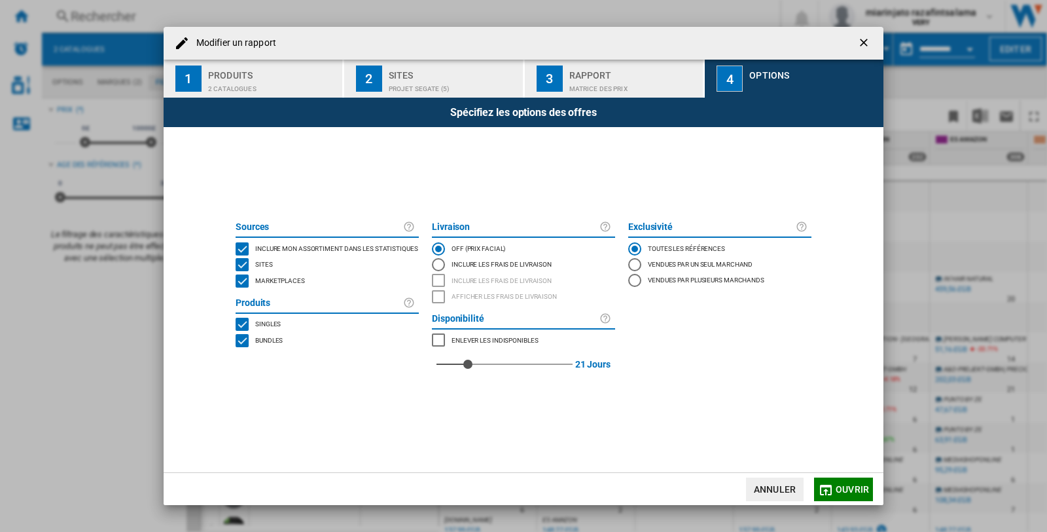
click at [630, 82] on div "Matrice des prix" at bounding box center [634, 86] width 129 height 14
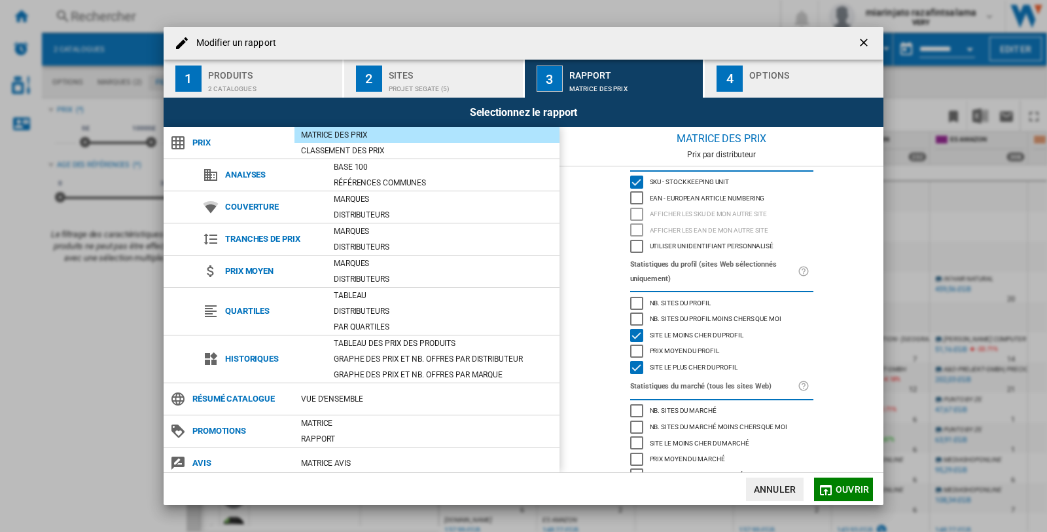
scroll to position [38, 0]
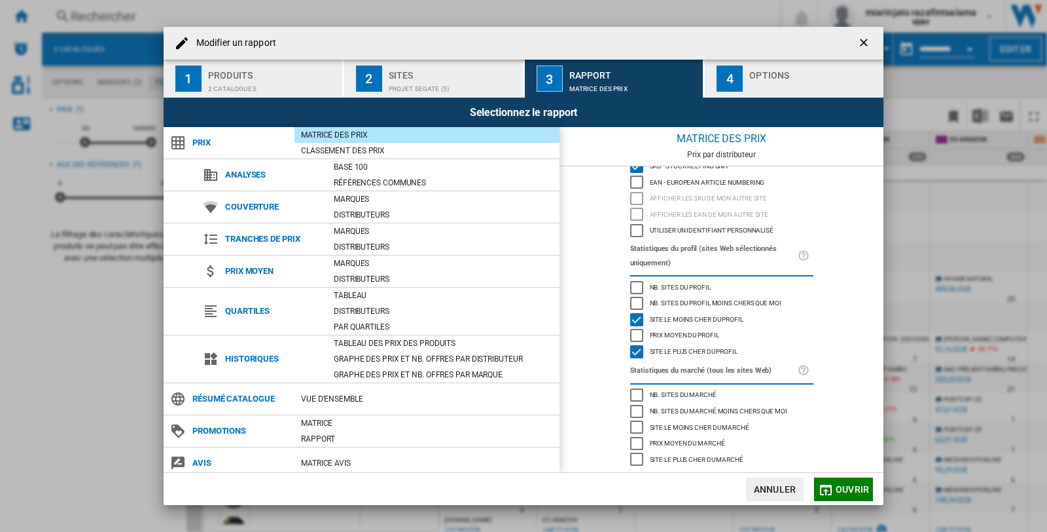
click at [860, 48] on ng-md-icon "getI18NText('BUTTONS.CLOSE_DIALOG')" at bounding box center [866, 44] width 16 height 16
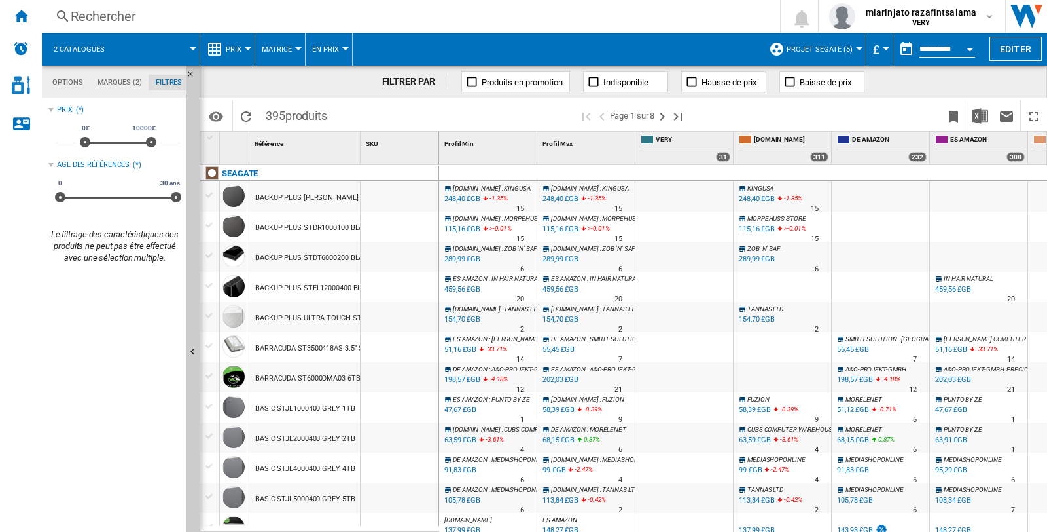
click at [851, 48] on button "Projet SEGATE (5)" at bounding box center [823, 49] width 73 height 33
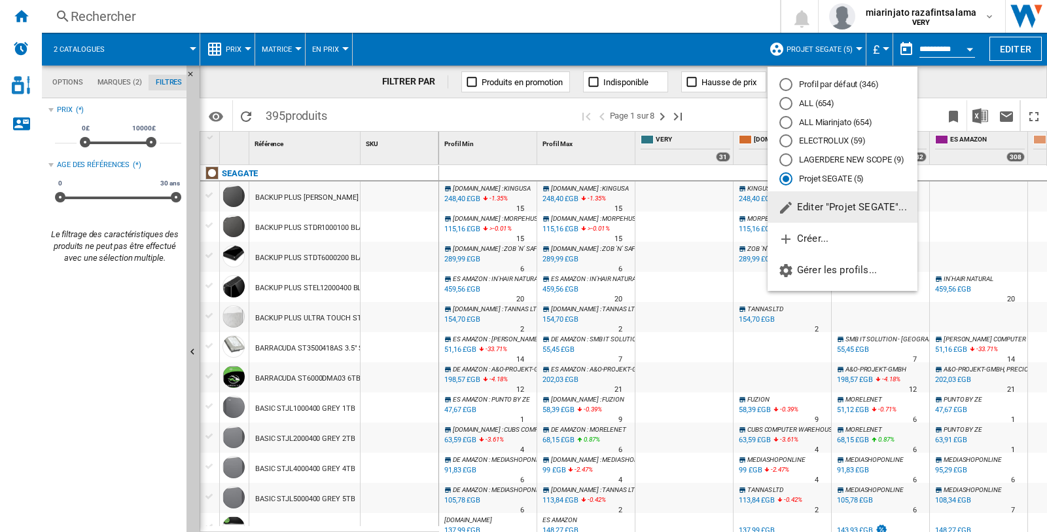
click at [712, 10] on md-backdrop at bounding box center [523, 266] width 1047 height 532
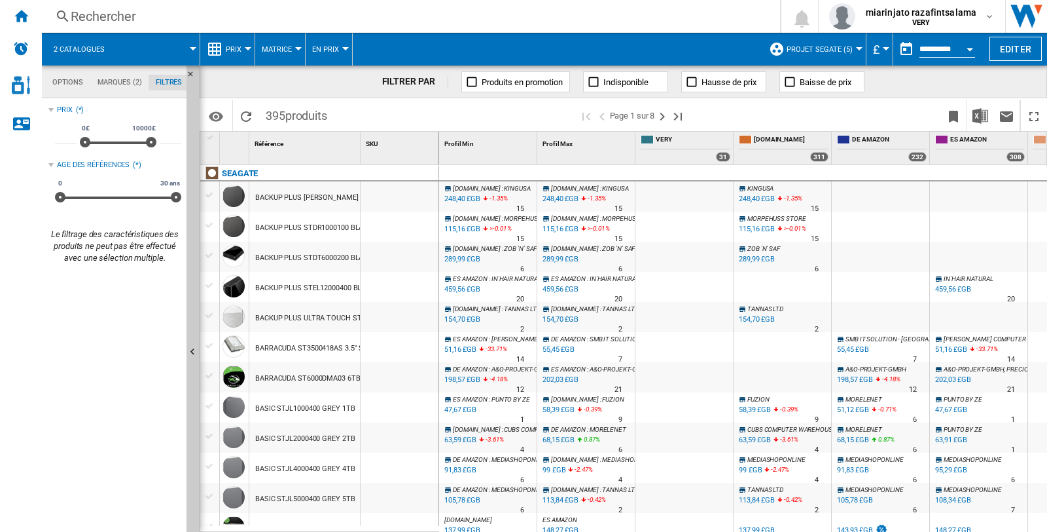
click at [883, 47] on div "Currency" at bounding box center [886, 48] width 7 height 3
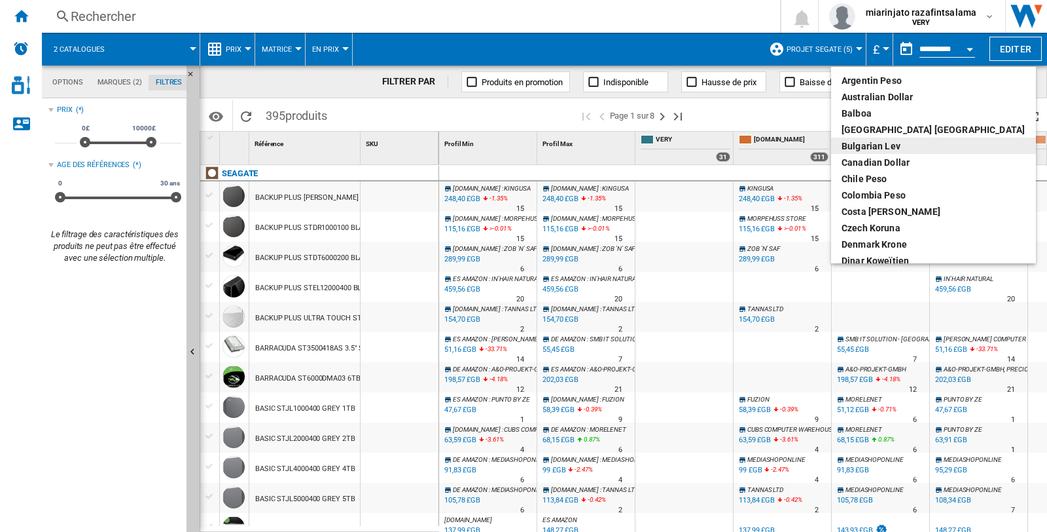
scroll to position [73, 0]
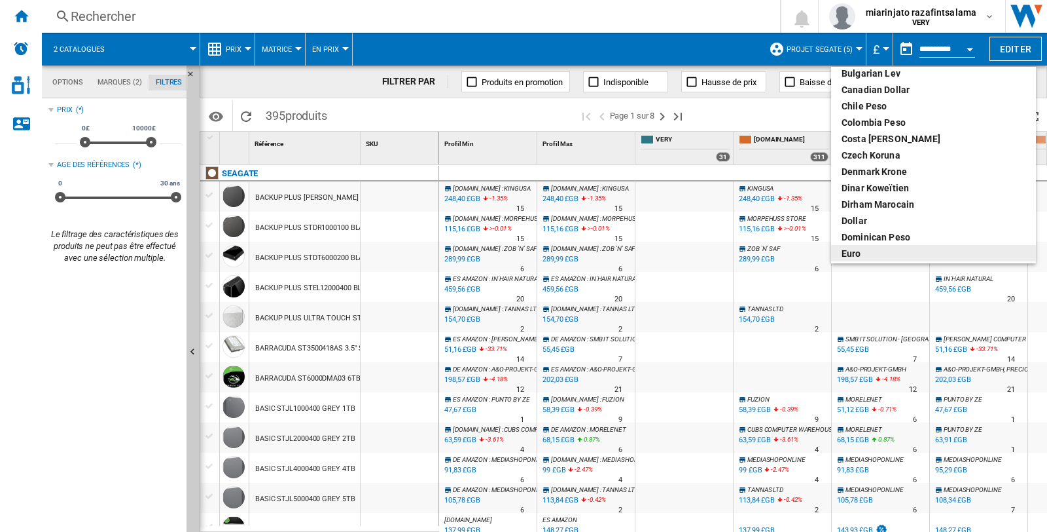
click at [852, 255] on div "euro" at bounding box center [934, 253] width 184 height 13
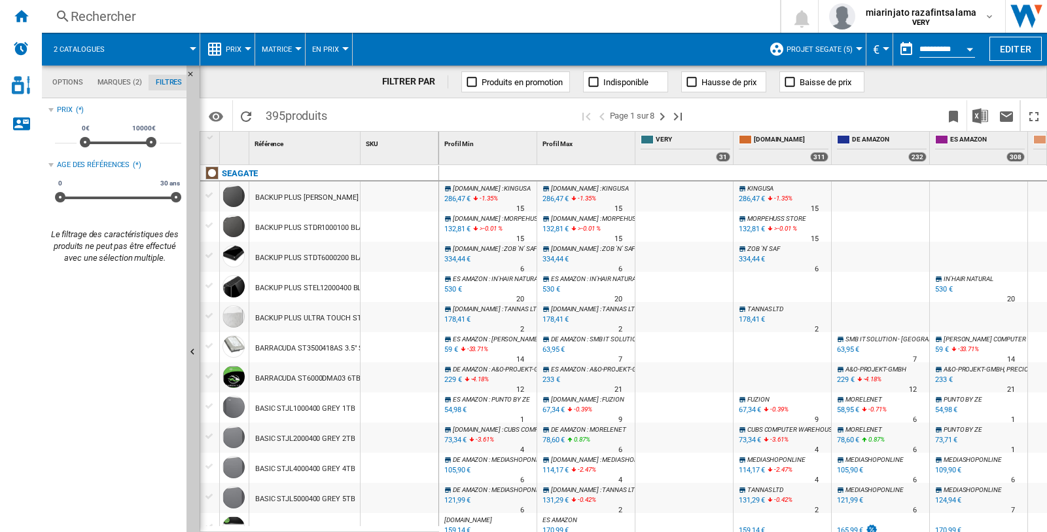
click at [194, 50] on md-menu "2 catalogues" at bounding box center [121, 49] width 158 height 33
click at [191, 47] on div at bounding box center [193, 48] width 7 height 3
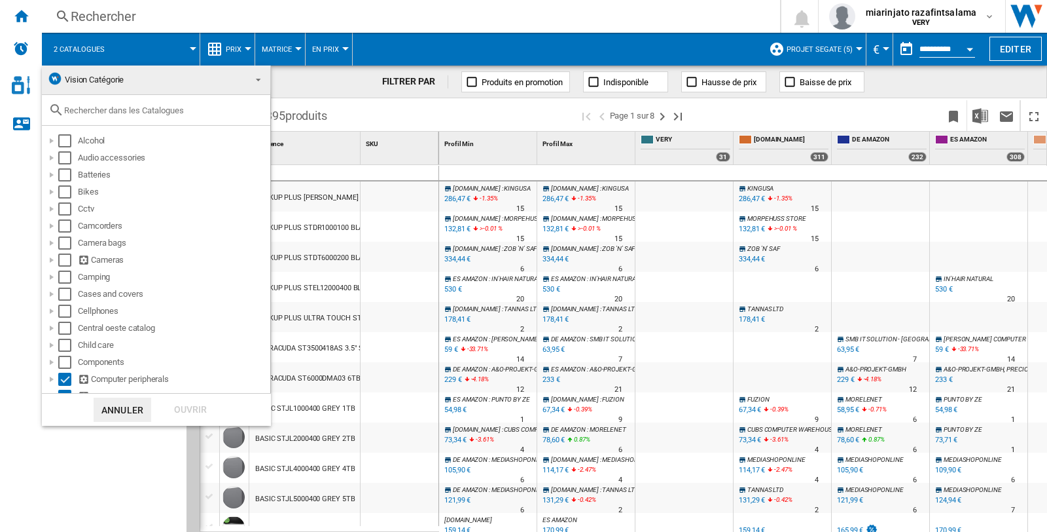
click at [250, 77] on span at bounding box center [255, 78] width 16 height 18
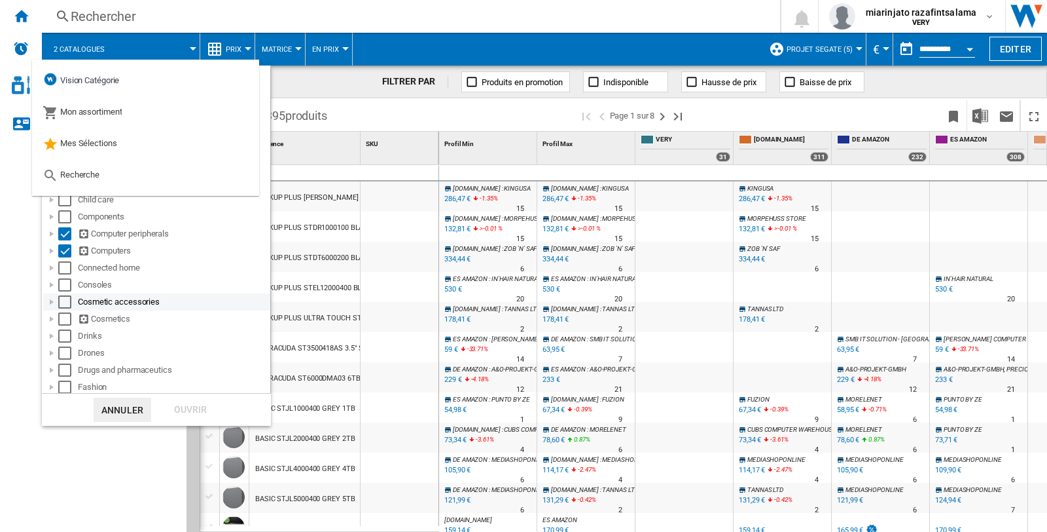
scroll to position [73, 0]
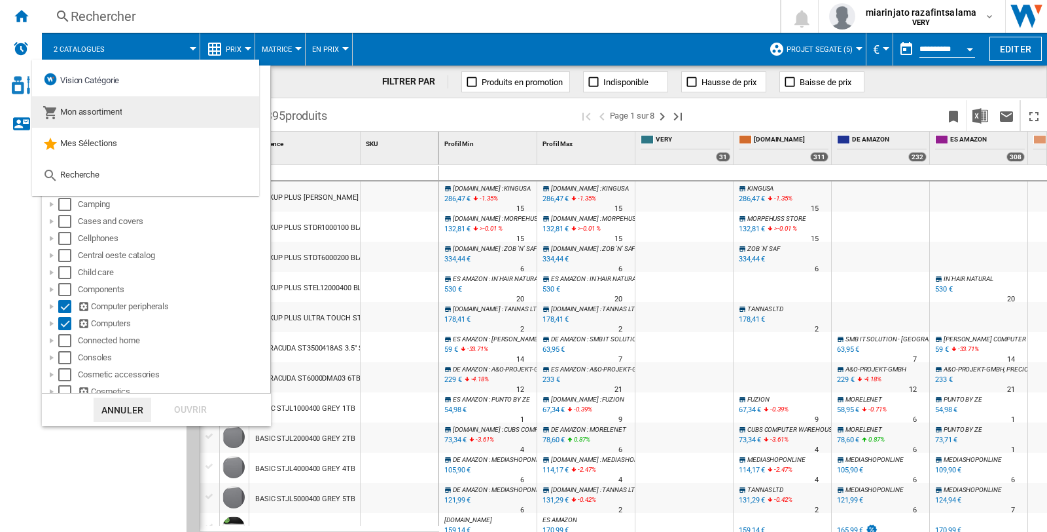
click at [103, 115] on span "Mon assortiment" at bounding box center [91, 112] width 62 height 10
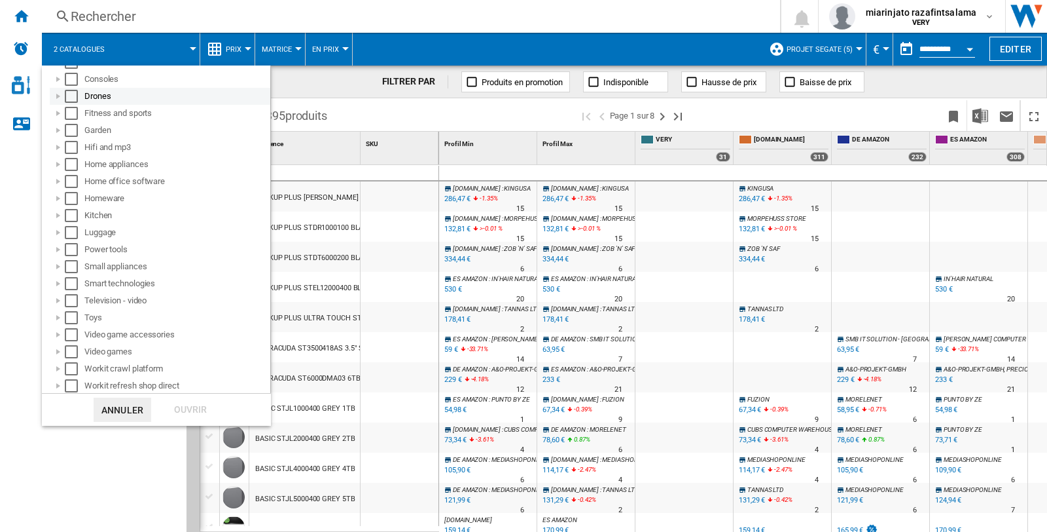
scroll to position [200, 0]
click at [79, 474] on md-backdrop at bounding box center [523, 266] width 1047 height 532
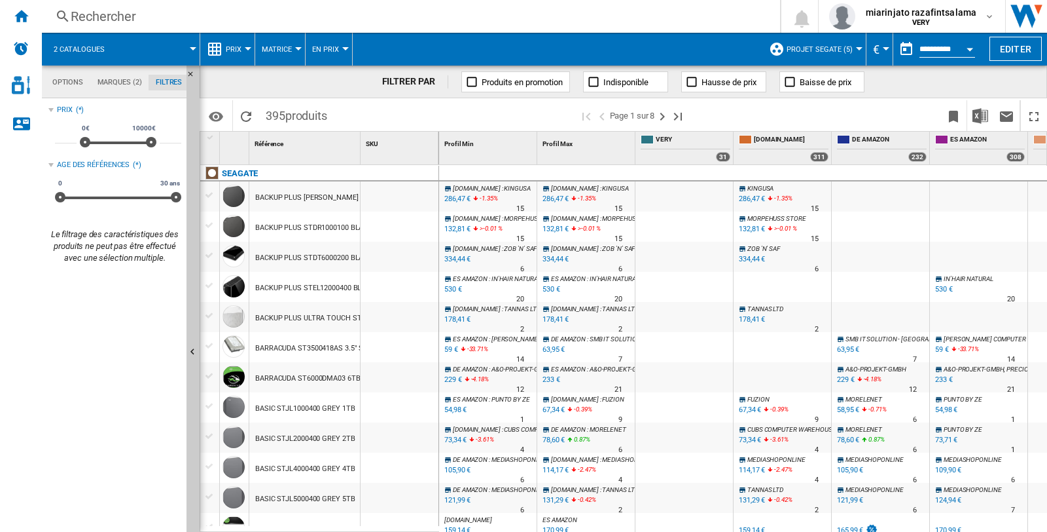
click at [852, 50] on button "Projet SEGATE (5)" at bounding box center [823, 49] width 73 height 33
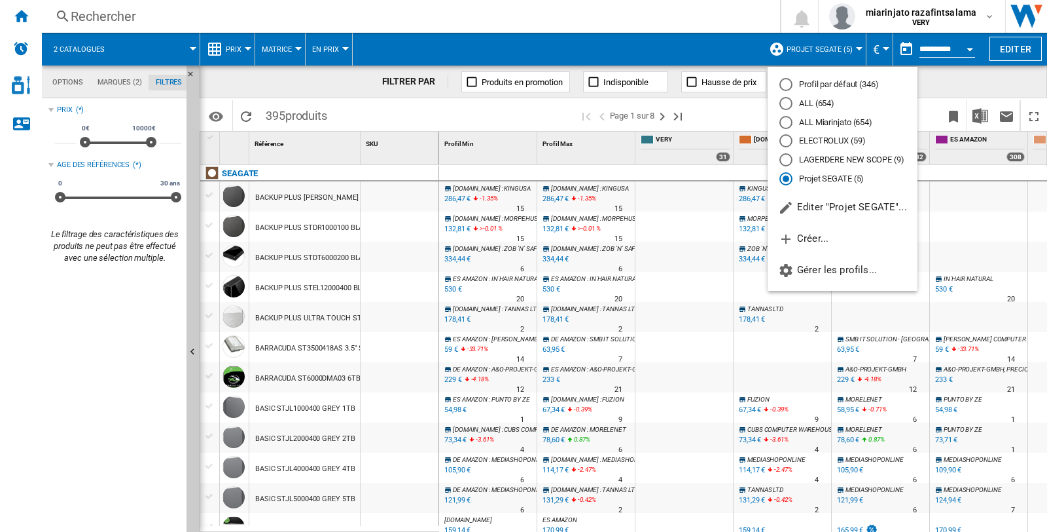
click at [27, 14] on md-backdrop at bounding box center [523, 266] width 1047 height 532
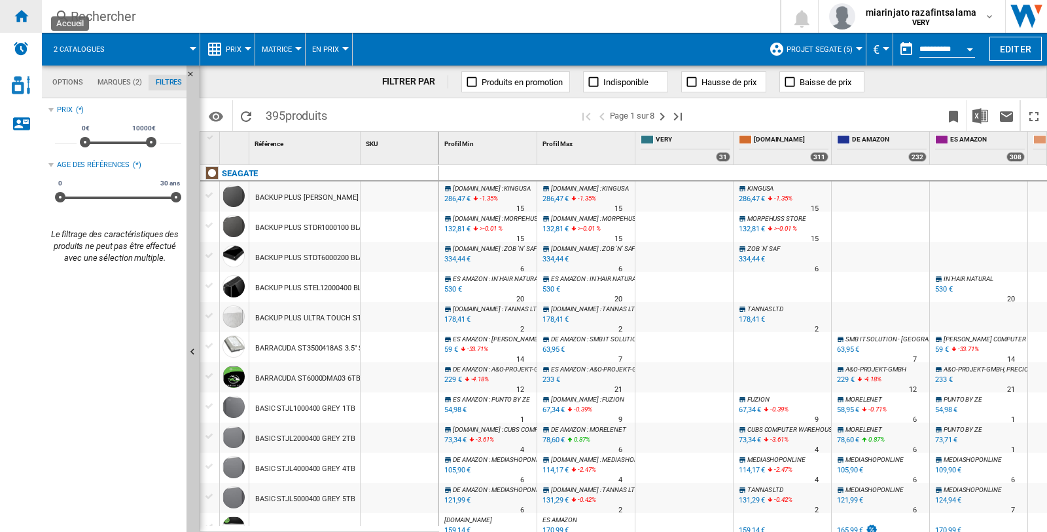
click at [17, 18] on ng-md-icon "Accueil" at bounding box center [21, 16] width 16 height 16
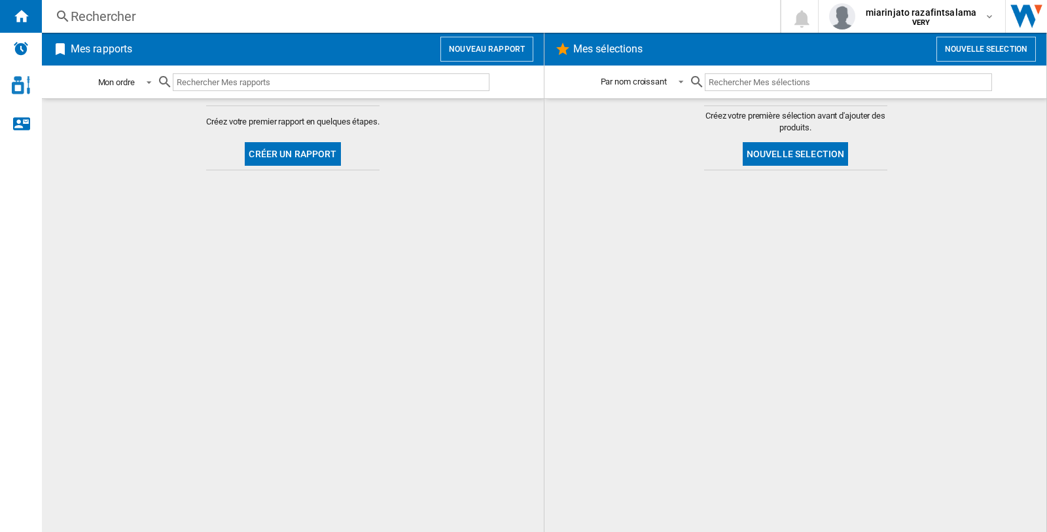
click at [149, 81] on span at bounding box center [145, 81] width 16 height 12
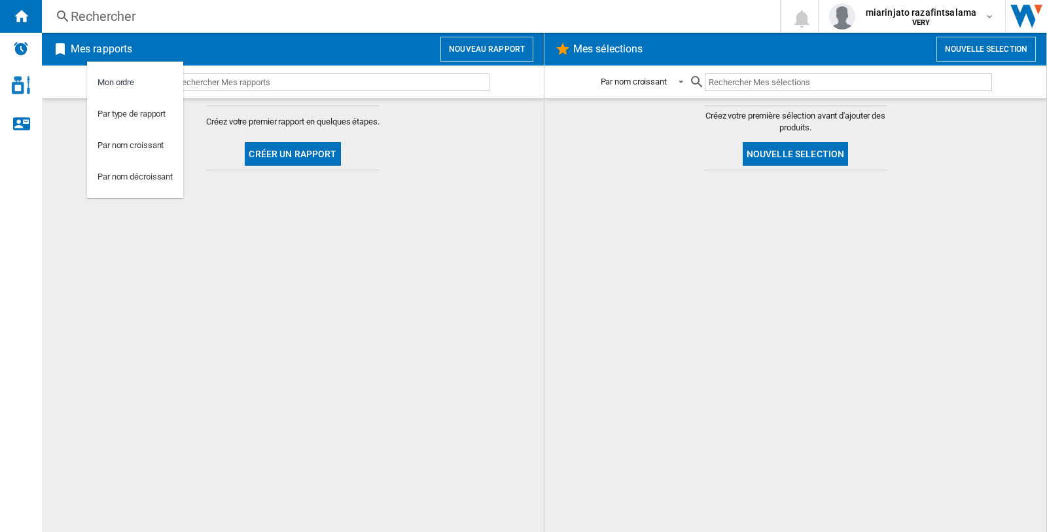
click at [640, 352] on md-backdrop at bounding box center [523, 266] width 1047 height 532
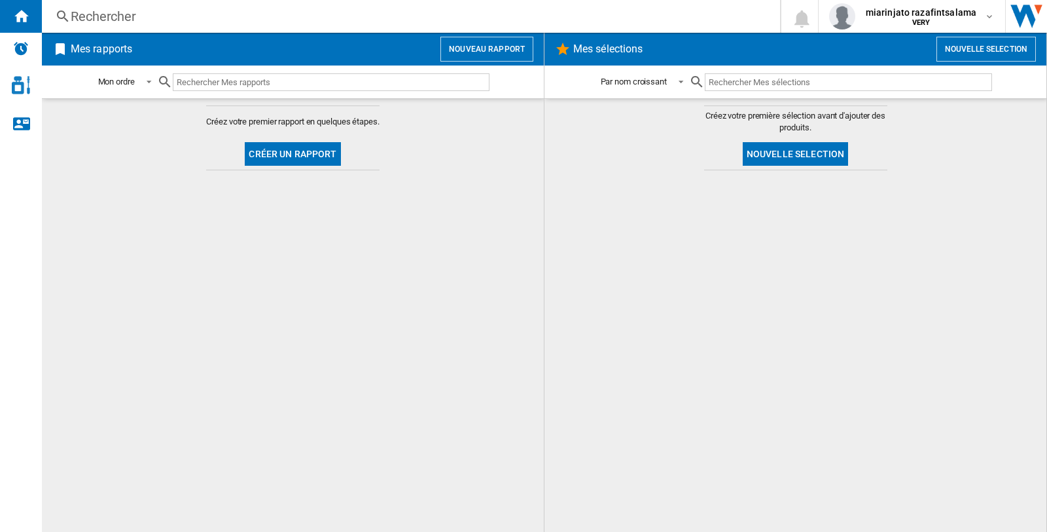
click at [219, 283] on md-content "Créez votre premier rapport en quelques étapes. Créer un rapport" at bounding box center [293, 314] width 502 height 433
click at [991, 16] on md-icon "button" at bounding box center [990, 16] width 10 height 10
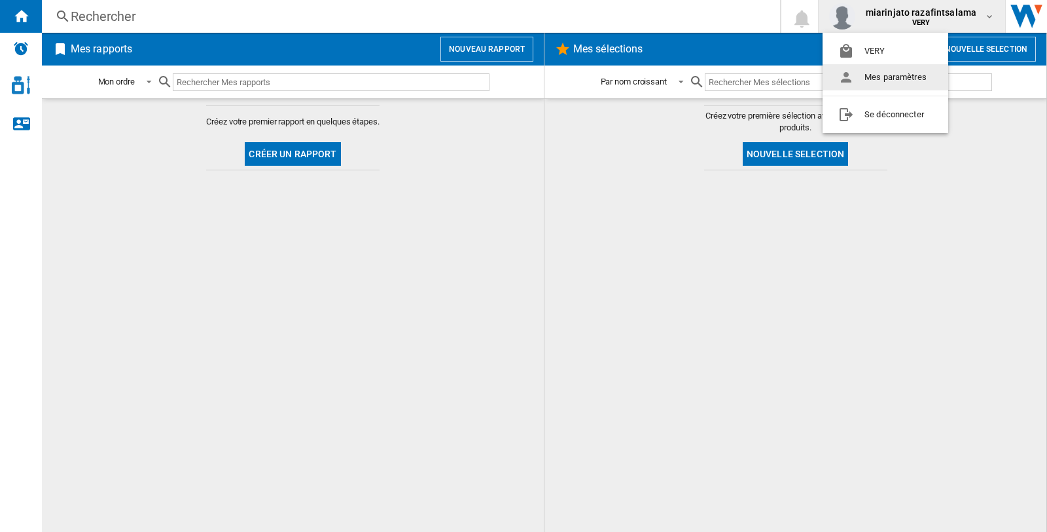
click at [683, 302] on md-backdrop at bounding box center [523, 266] width 1047 height 532
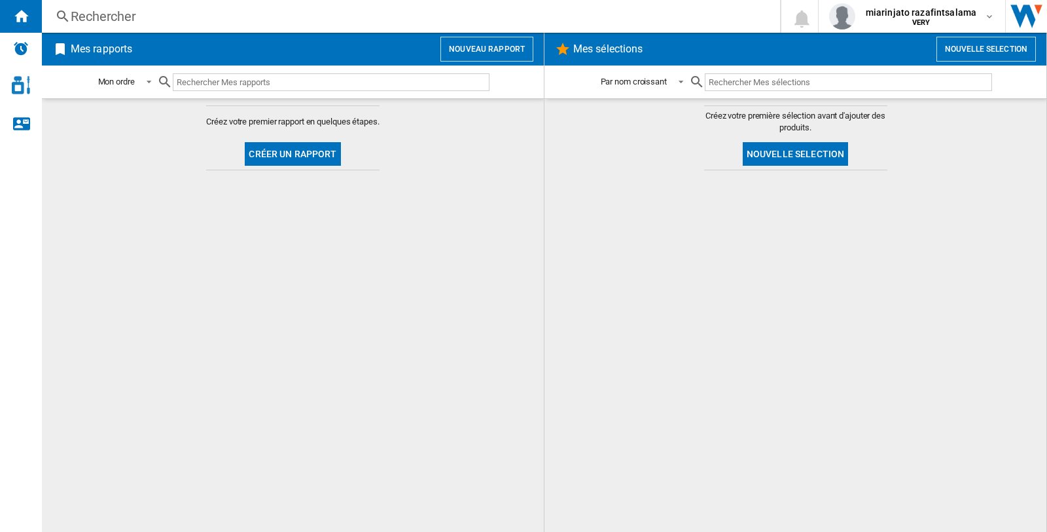
click at [701, 339] on div at bounding box center [796, 351] width 476 height 348
